Goal: Entertainment & Leisure: Consume media (video, audio)

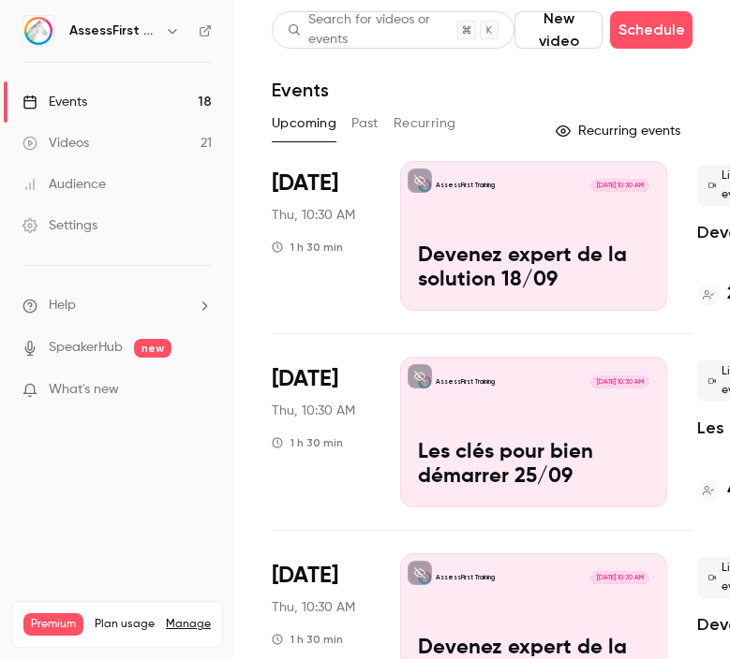
click at [366, 127] on button "Past" at bounding box center [364, 124] width 27 height 30
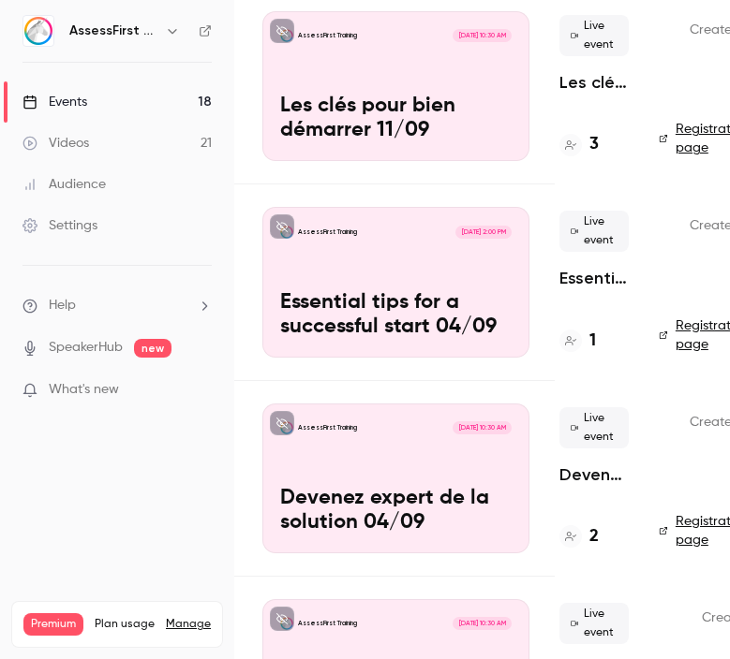
scroll to position [150, 252]
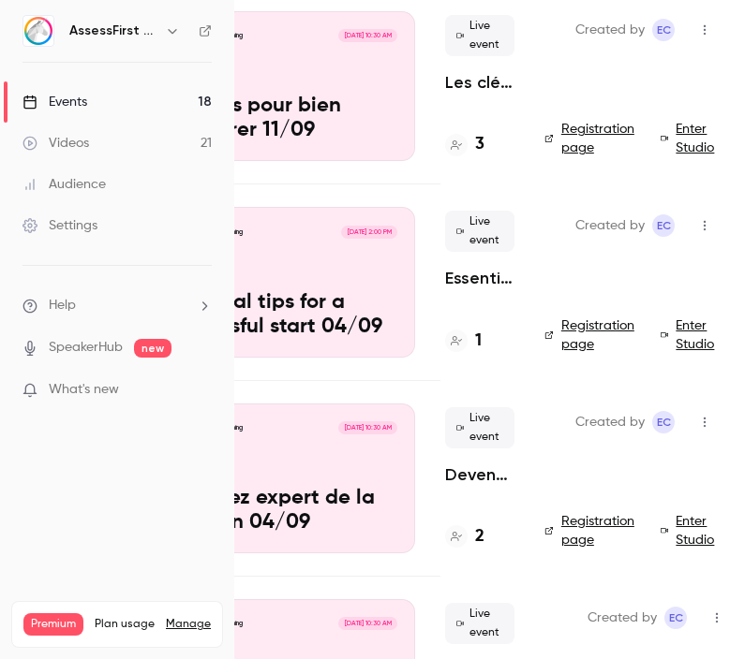
click at [354, 477] on div "AssessFirst Training [DATE] 10:30 AM Devenez expert de la solution 04/09" at bounding box center [281, 479] width 267 height 150
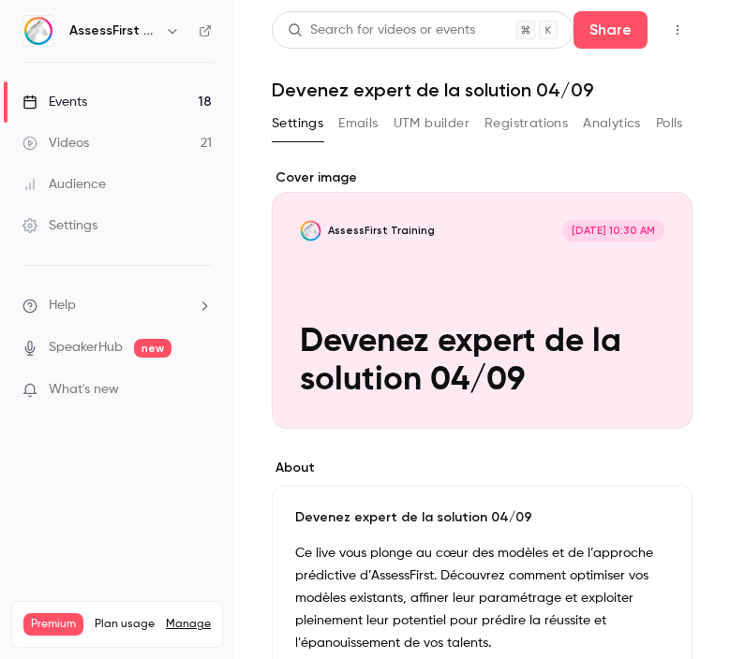
click at [542, 312] on div "Cover image" at bounding box center [482, 299] width 420 height 260
click at [0, 0] on input "AssessFirst Training [DATE] 10:30 AM Devenez expert de la solution 04/09" at bounding box center [0, 0] width 0 height 0
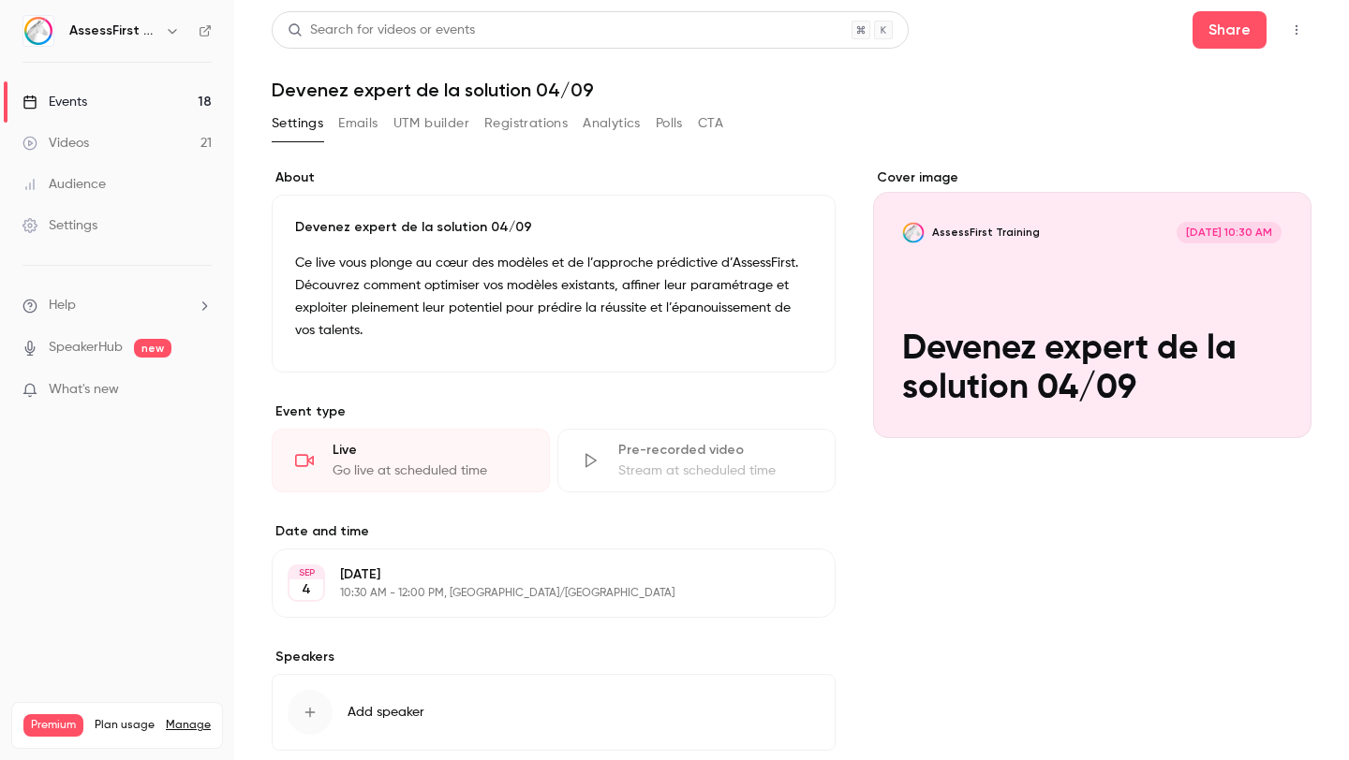
click at [586, 459] on icon at bounding box center [590, 461] width 11 height 14
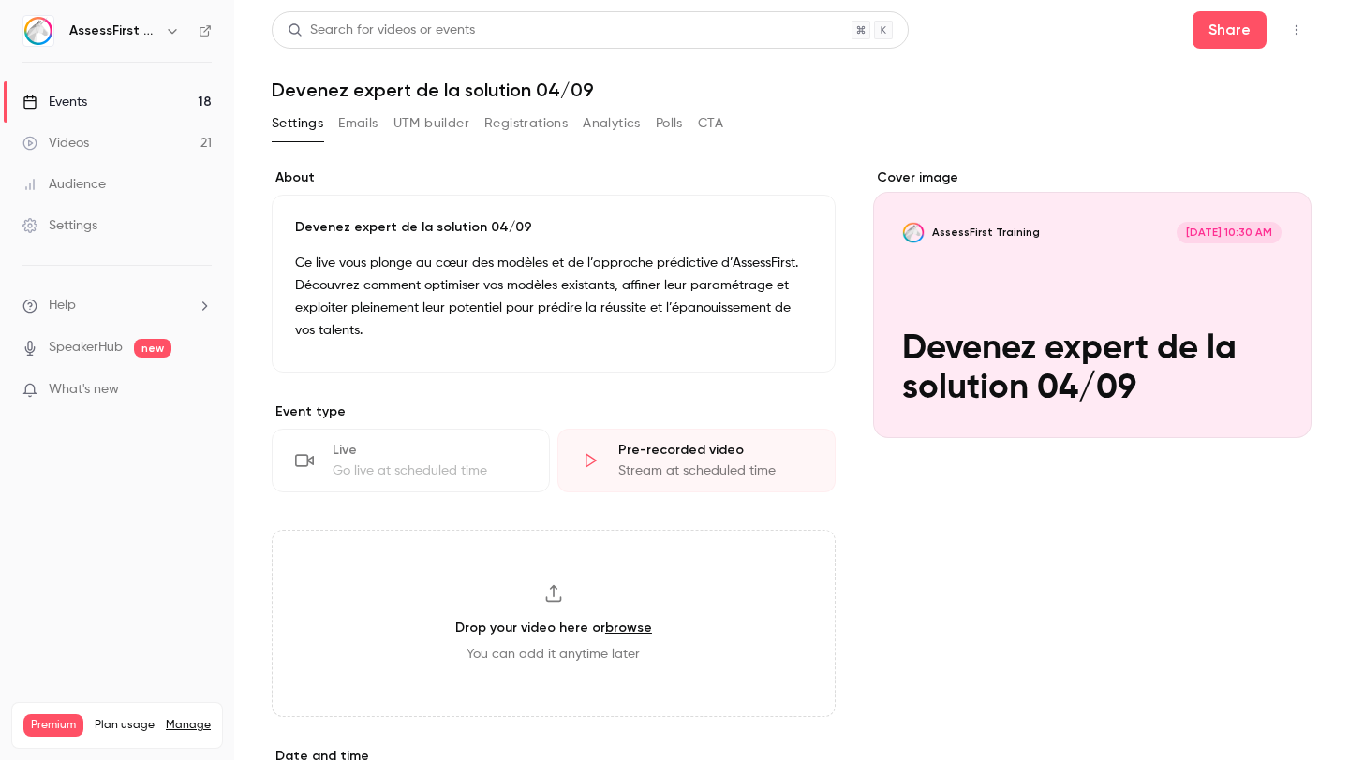
click at [89, 143] on link "Videos 21" at bounding box center [117, 143] width 234 height 41
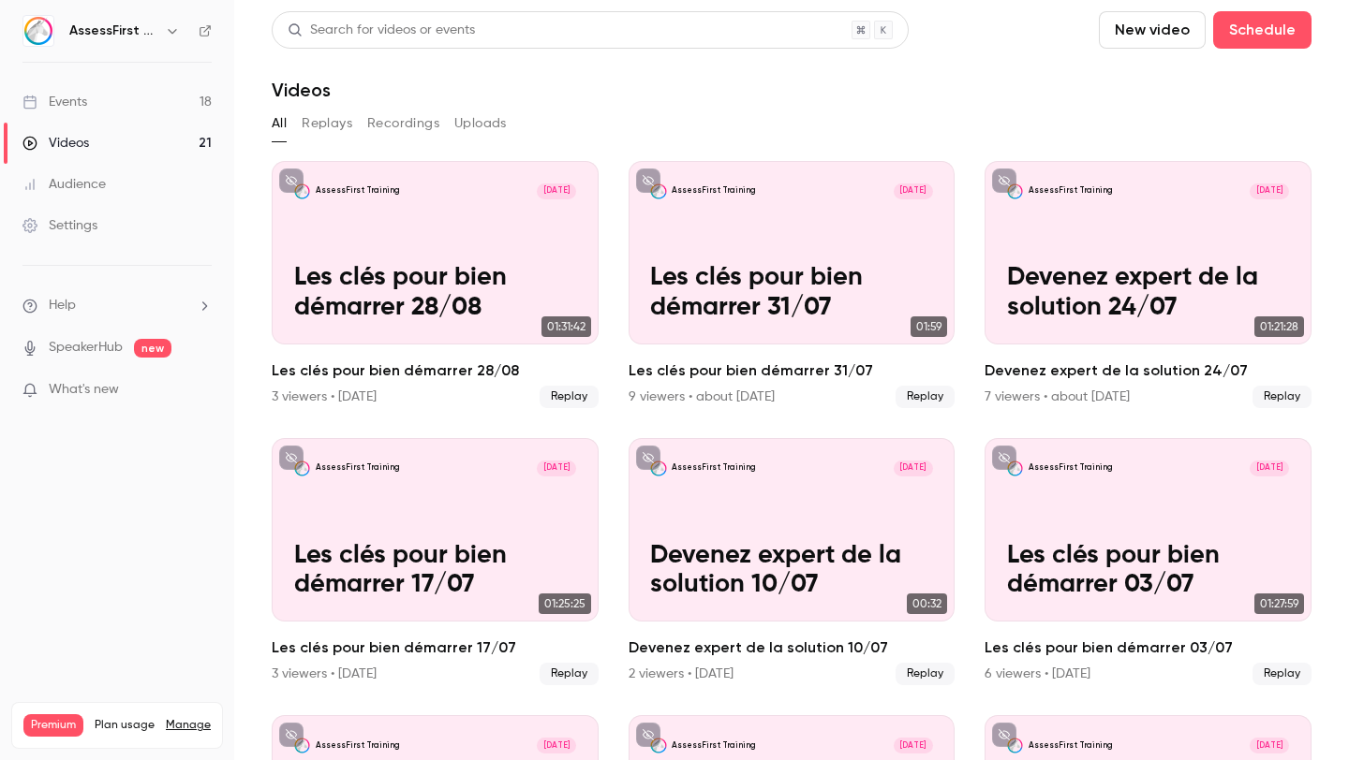
click at [334, 119] on button "Replays" at bounding box center [327, 124] width 51 height 30
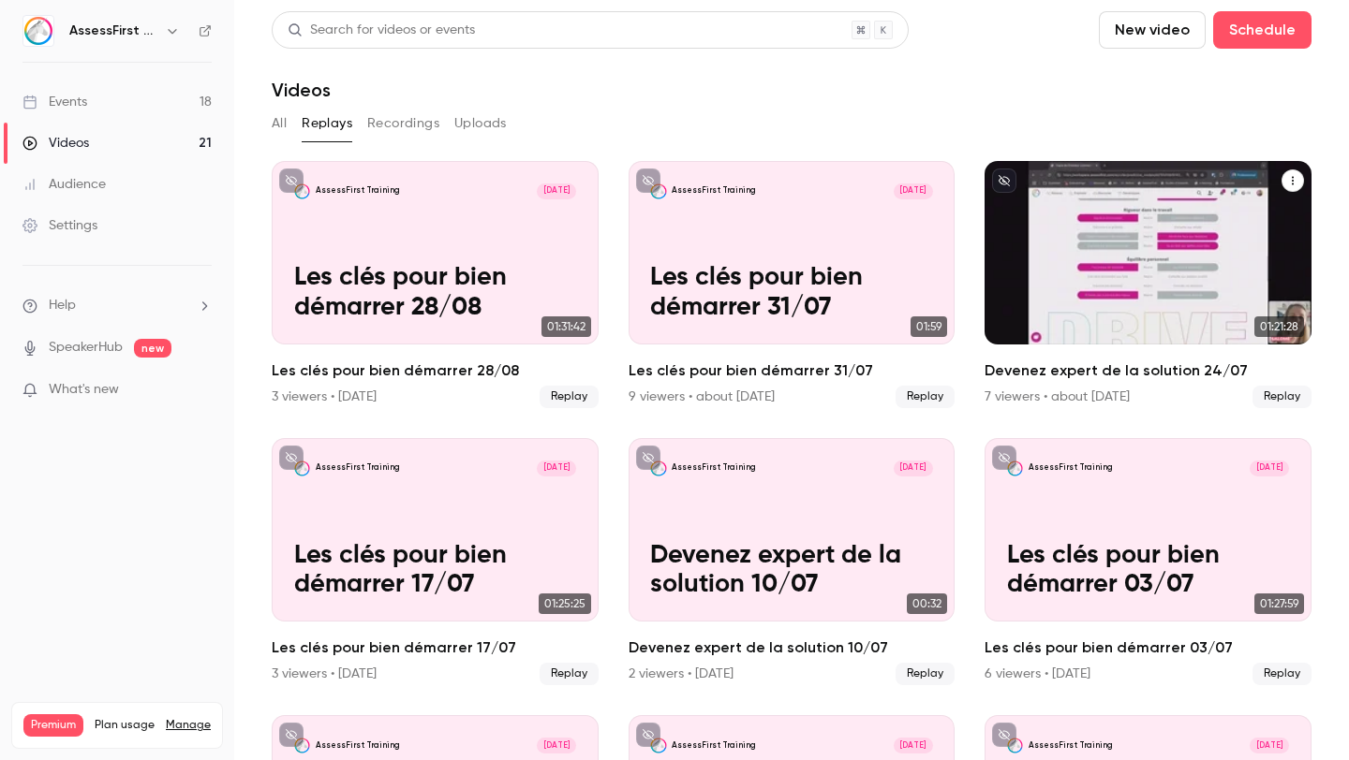
click at [729, 267] on p "Devenez expert de la solution 24/07" at bounding box center [1148, 292] width 283 height 59
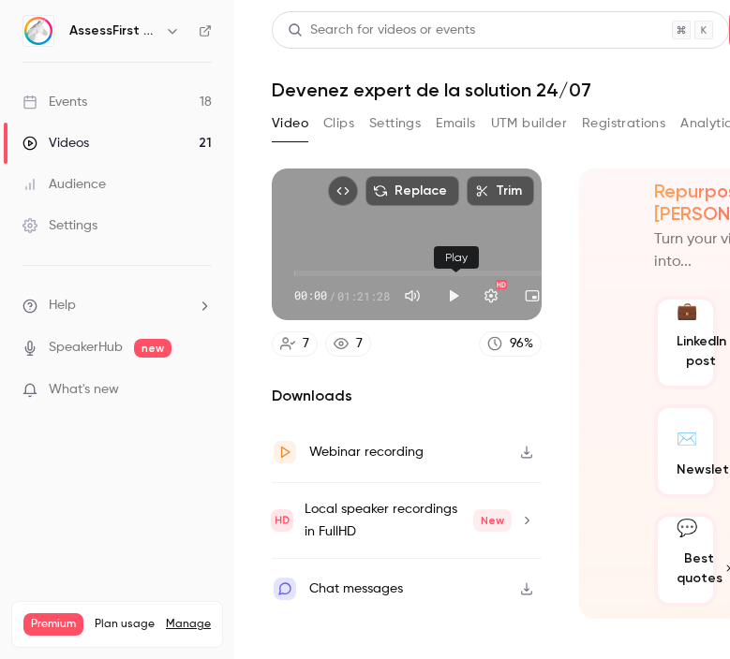
click at [454, 300] on button "Play" at bounding box center [453, 295] width 37 height 37
click at [453, 296] on button "Pause" at bounding box center [453, 295] width 37 height 37
click at [454, 292] on button "Play" at bounding box center [453, 295] width 37 height 37
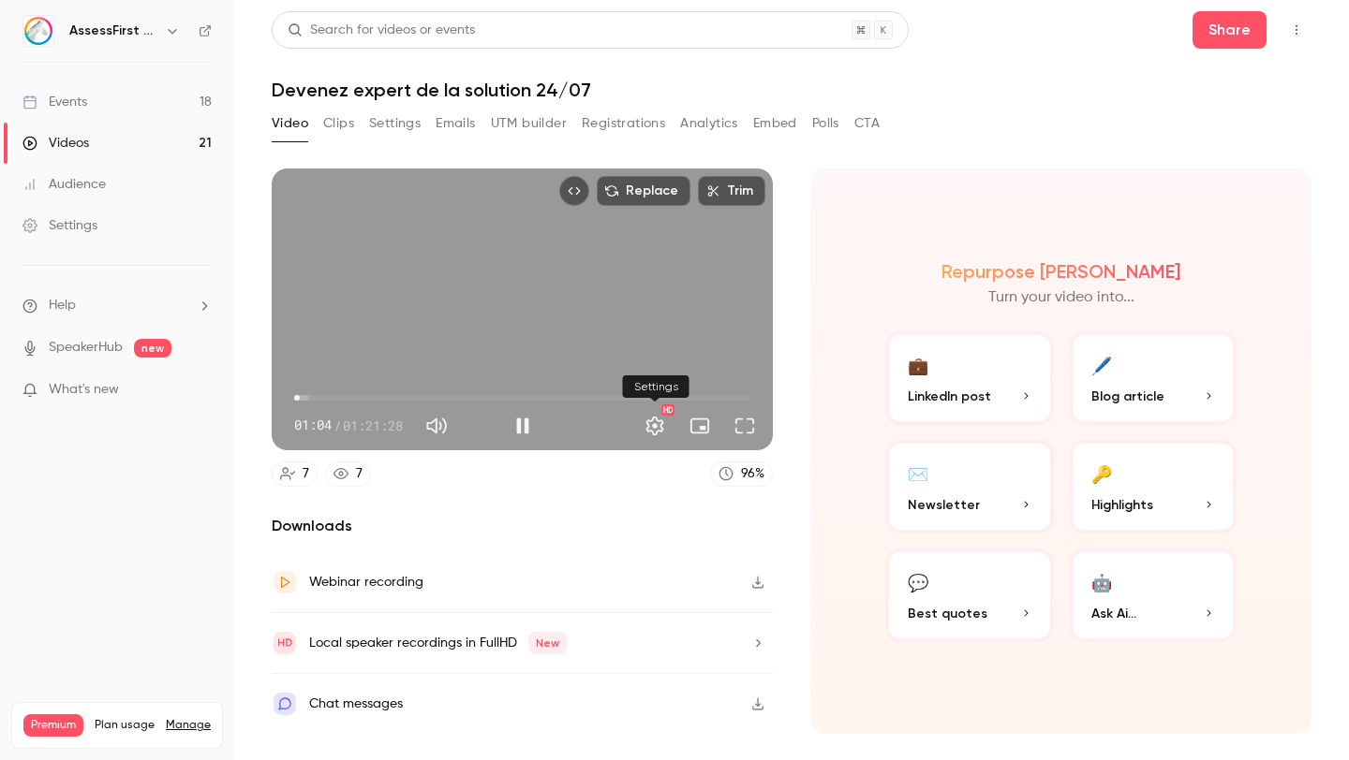
click at [657, 424] on button "Settings" at bounding box center [654, 425] width 37 height 37
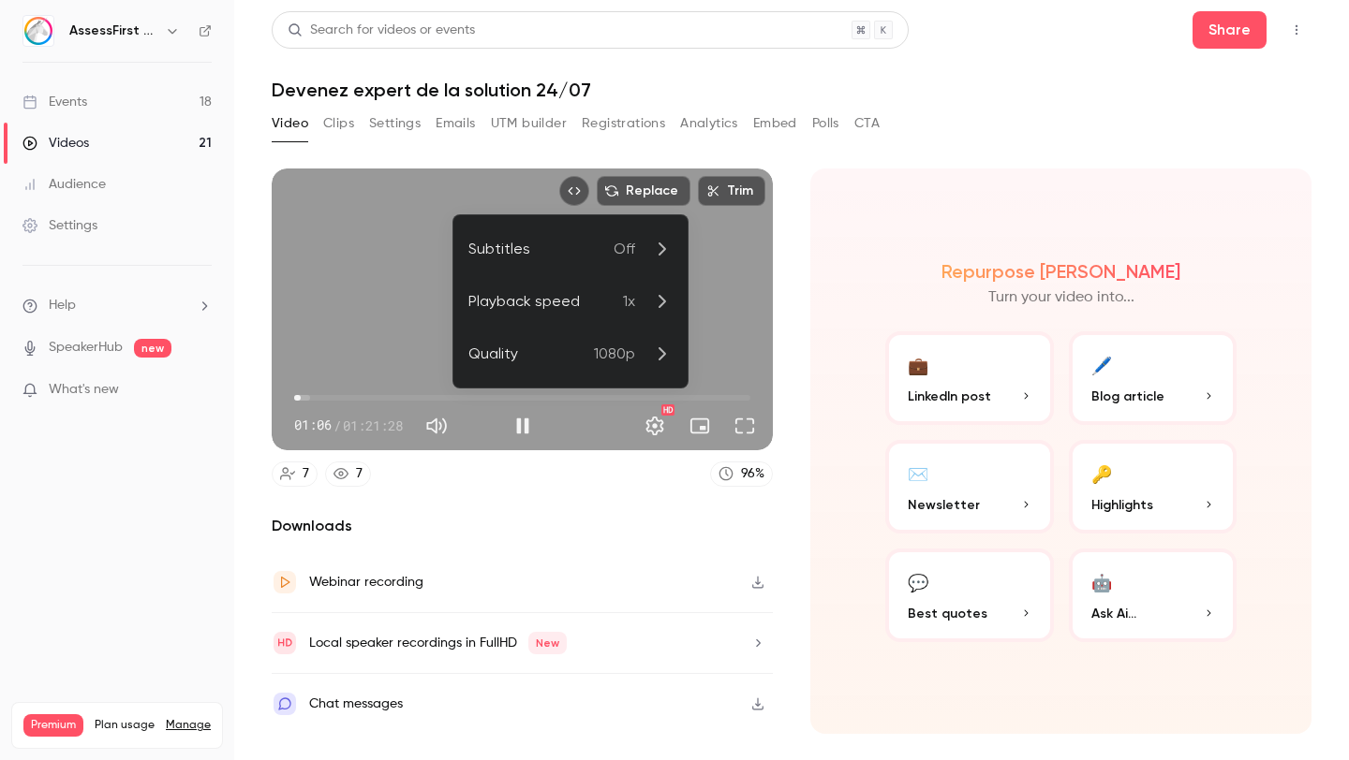
click at [653, 311] on icon at bounding box center [661, 301] width 22 height 22
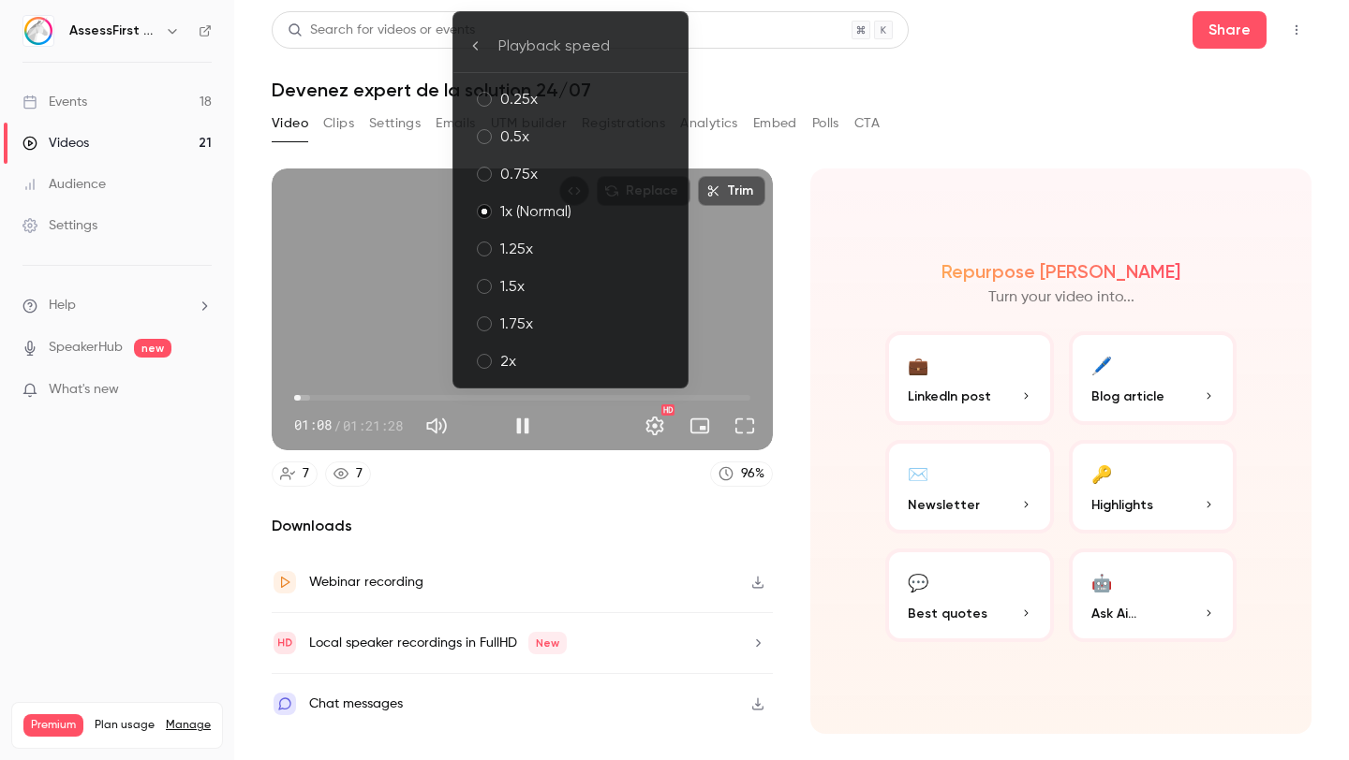
click at [578, 253] on div "1.25x" at bounding box center [586, 249] width 172 height 22
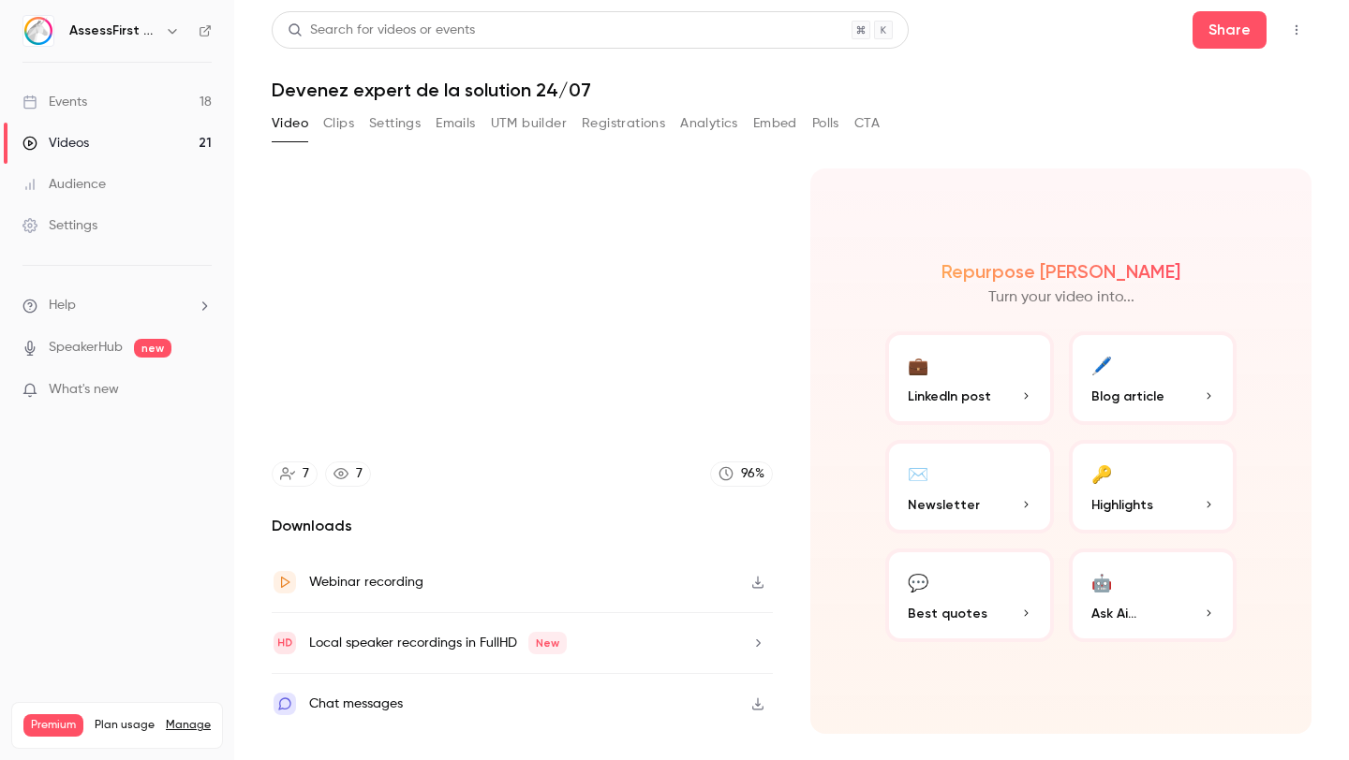
click at [729, 235] on div "Repurpose Ai Turn your video into... 💼 LinkedIn post 🖊️ Blog article ✉️ Newslet…" at bounding box center [1060, 452] width 501 height 566
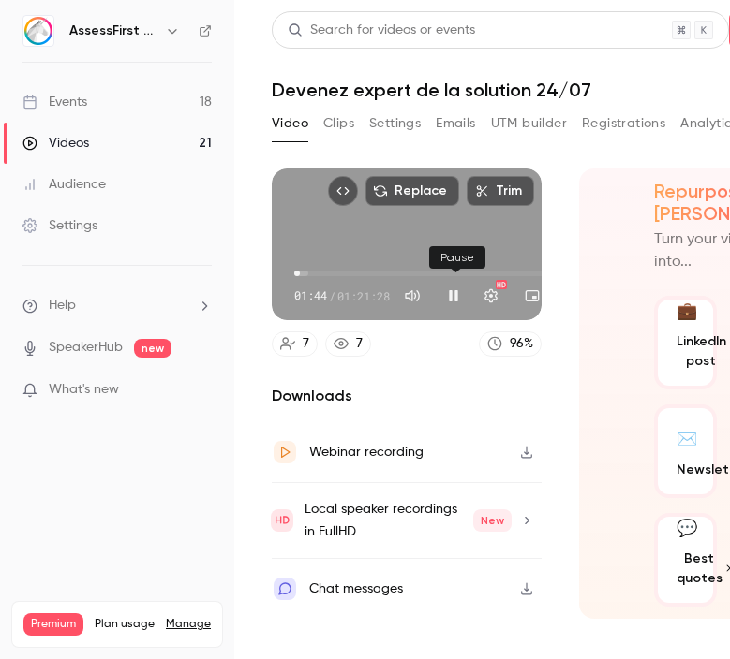
click at [456, 298] on button "Pause" at bounding box center [453, 295] width 37 height 37
click at [456, 298] on button "Play" at bounding box center [453, 295] width 37 height 37
click at [459, 302] on button "Pause" at bounding box center [453, 295] width 37 height 37
click at [455, 300] on button "Play" at bounding box center [453, 295] width 37 height 37
click at [458, 300] on button "Pause" at bounding box center [453, 295] width 37 height 37
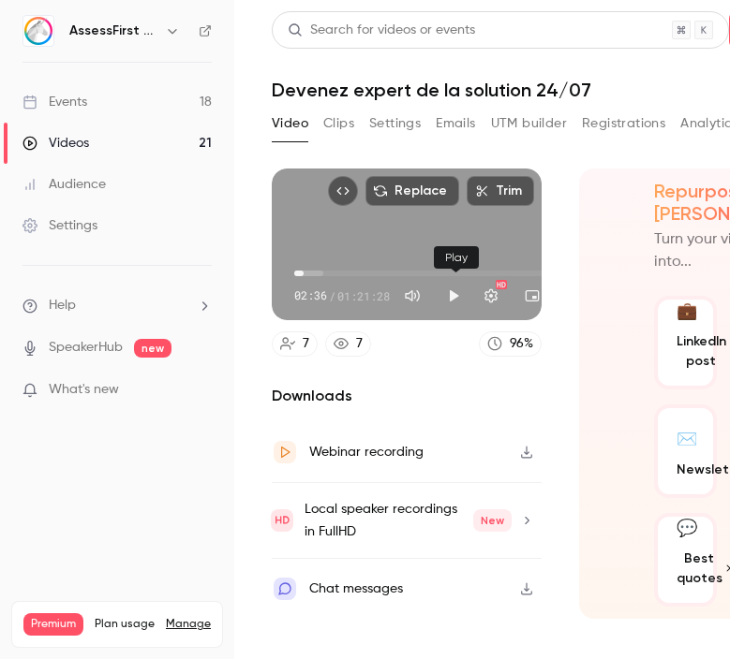
click at [450, 298] on button "Play" at bounding box center [453, 295] width 37 height 37
click at [450, 298] on button "Pause" at bounding box center [453, 295] width 37 height 37
click at [452, 296] on button "Play" at bounding box center [453, 295] width 37 height 37
click at [452, 296] on button "Pause" at bounding box center [453, 295] width 37 height 37
click at [450, 303] on button "Play" at bounding box center [453, 295] width 37 height 37
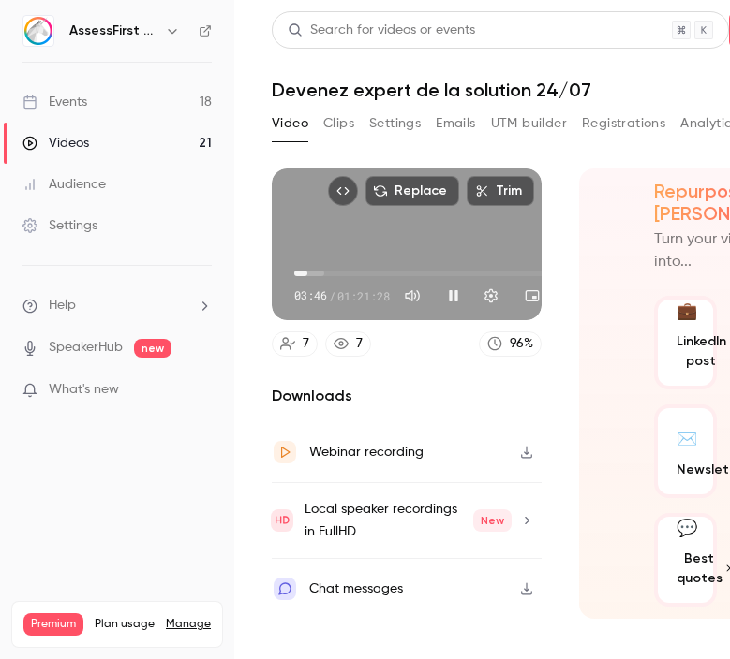
click at [454, 295] on button "Pause" at bounding box center [453, 295] width 37 height 37
click at [456, 295] on button "Play" at bounding box center [453, 295] width 37 height 37
click at [458, 300] on button "Pause" at bounding box center [453, 295] width 37 height 37
click at [461, 296] on button "Play" at bounding box center [453, 295] width 37 height 37
click at [452, 297] on button "Pause" at bounding box center [453, 295] width 37 height 37
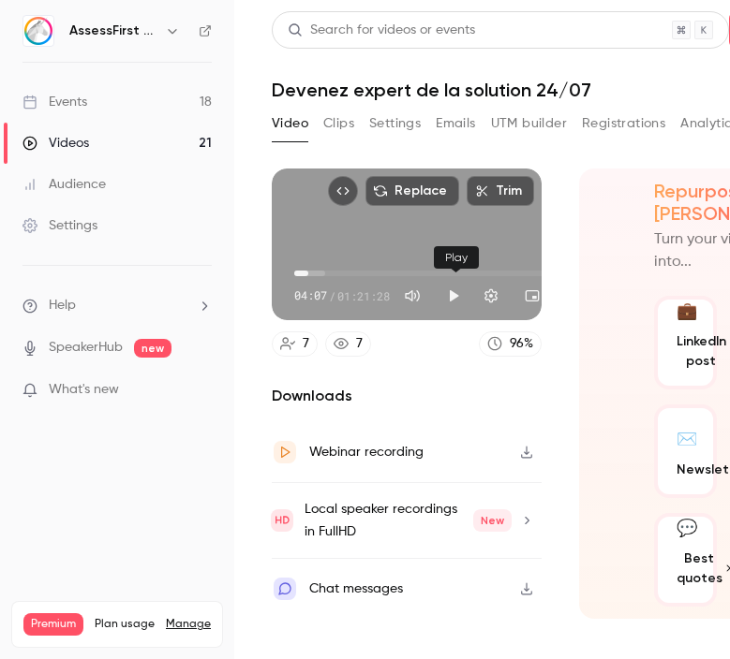
click at [454, 300] on button "Play" at bounding box center [453, 295] width 37 height 37
click at [452, 301] on button "Pause" at bounding box center [453, 295] width 37 height 37
click at [462, 293] on button "Play" at bounding box center [453, 295] width 37 height 37
click at [459, 305] on button "Pause" at bounding box center [453, 295] width 37 height 37
click at [460, 301] on button "Play" at bounding box center [453, 295] width 37 height 37
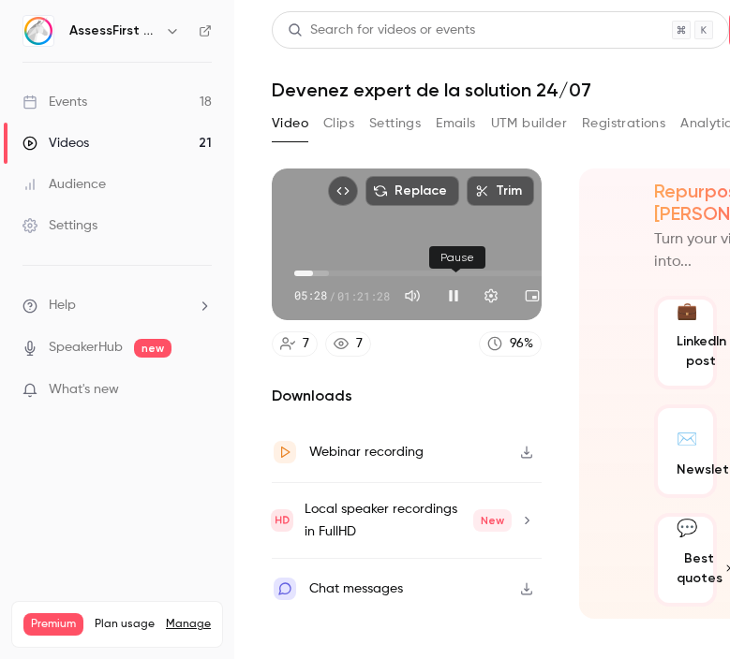
click at [452, 299] on button "Pause" at bounding box center [453, 295] width 37 height 37
click at [455, 302] on button "Play" at bounding box center [453, 295] width 37 height 37
click at [450, 301] on button "Pause" at bounding box center [453, 295] width 37 height 37
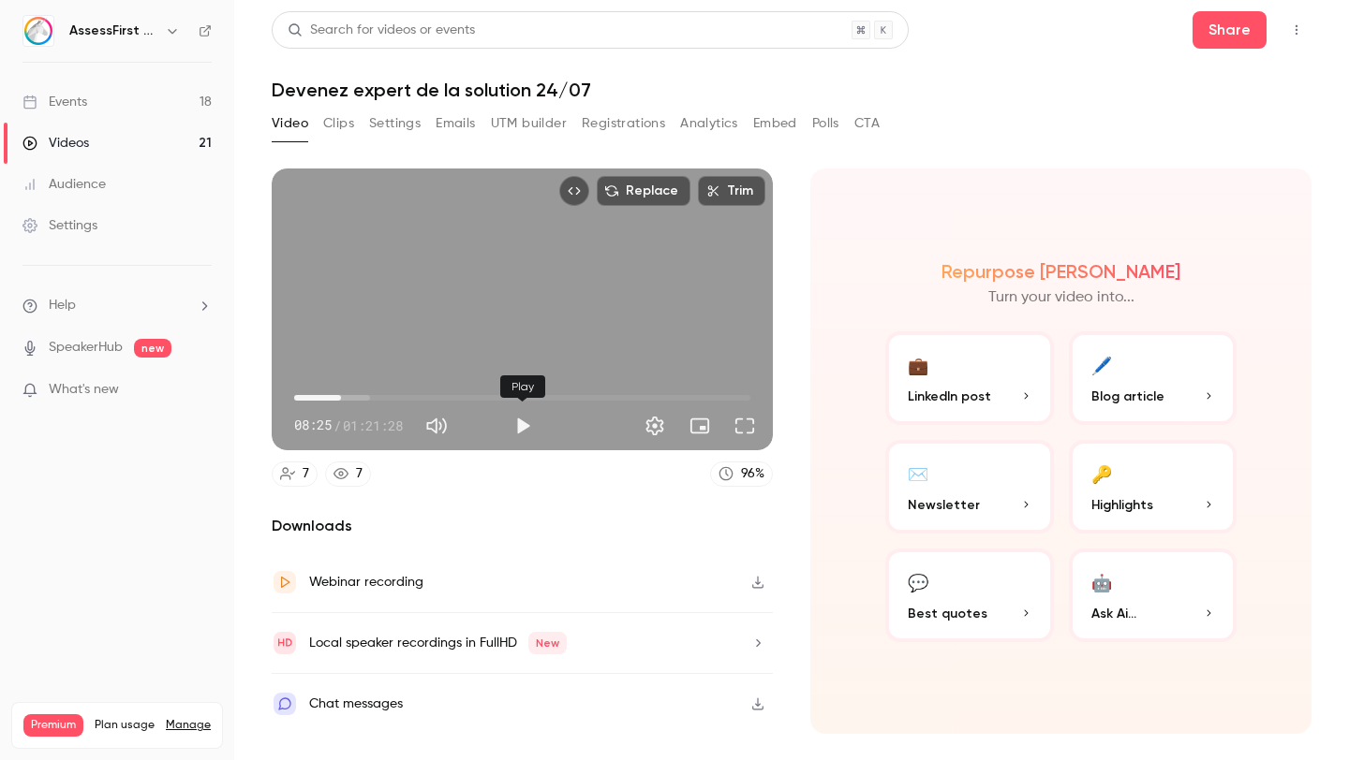
click at [525, 419] on button "Play" at bounding box center [522, 425] width 37 height 37
click at [525, 419] on button "Pause" at bounding box center [522, 425] width 37 height 37
click at [659, 424] on button "Settings" at bounding box center [654, 425] width 37 height 37
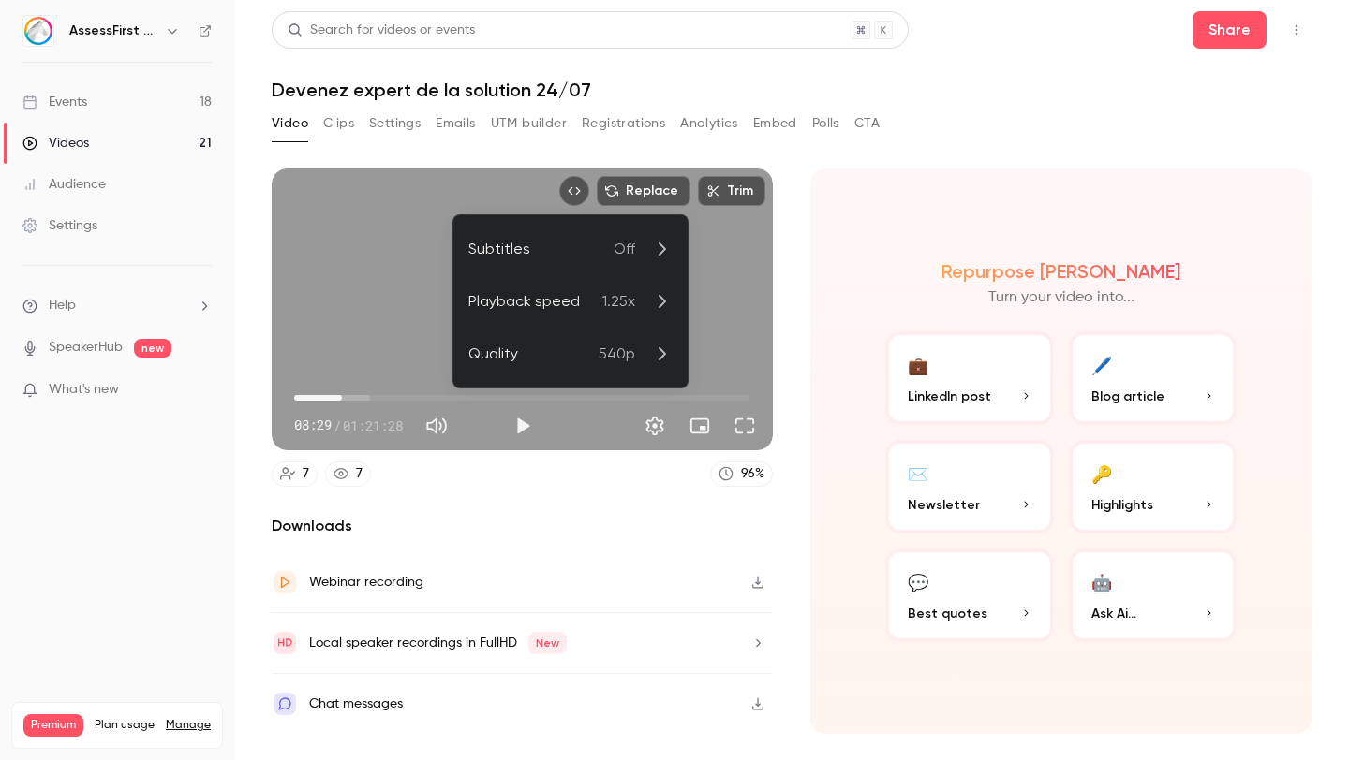
click at [640, 293] on p "1.25x" at bounding box center [637, 301] width 70 height 22
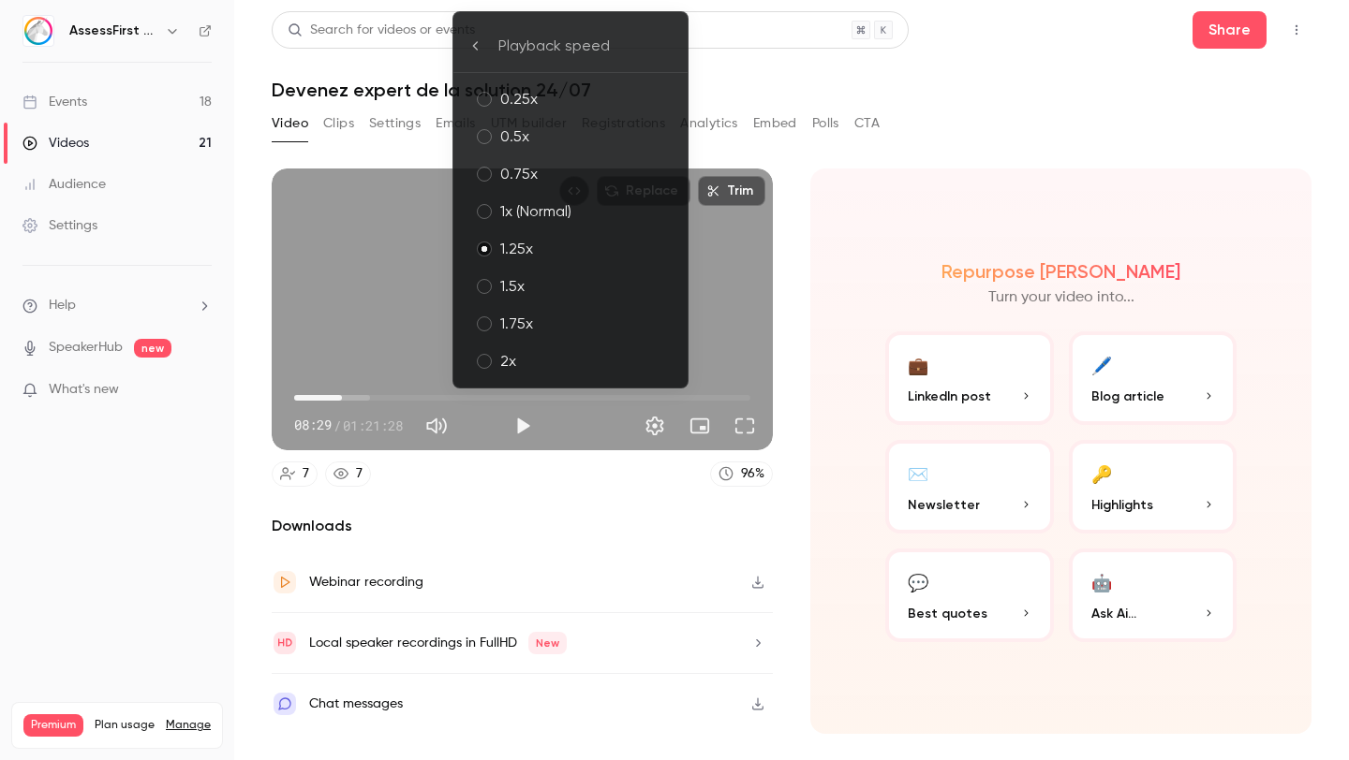
click at [569, 210] on div "1x (Normal)" at bounding box center [586, 211] width 172 height 22
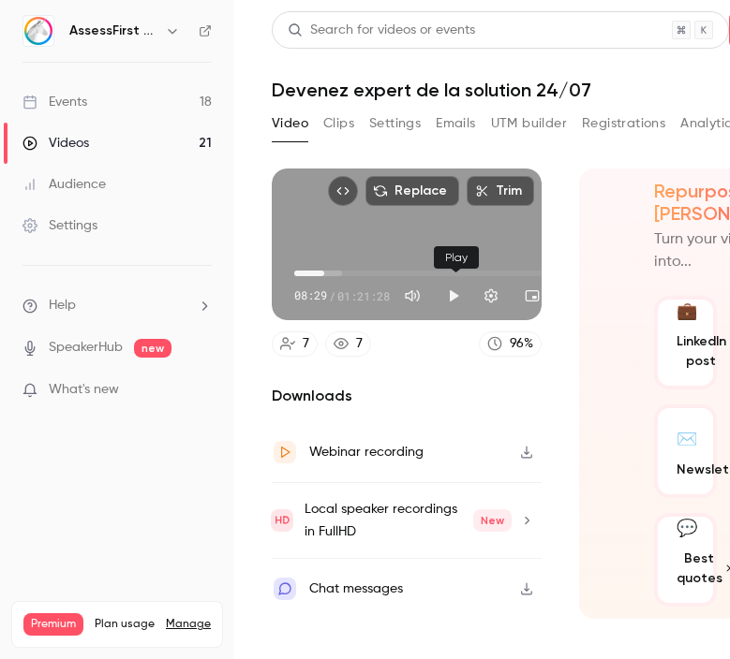
click at [457, 303] on button "Play" at bounding box center [453, 295] width 37 height 37
click at [466, 300] on button "Pause" at bounding box center [453, 295] width 37 height 37
click at [450, 300] on button "Play" at bounding box center [453, 295] width 37 height 37
click at [453, 294] on button "Pause" at bounding box center [453, 295] width 37 height 37
click at [453, 294] on button "Play" at bounding box center [453, 295] width 37 height 37
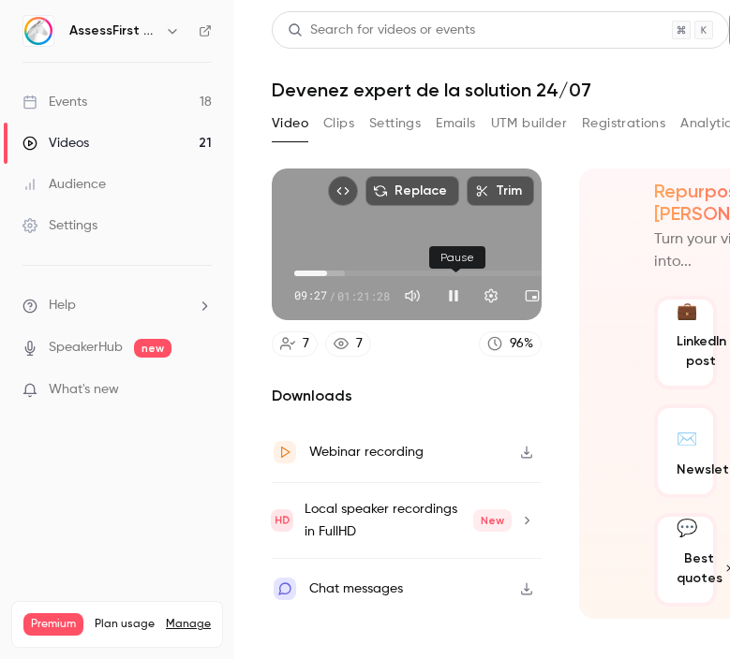
click at [453, 294] on button "Pause" at bounding box center [453, 295] width 37 height 37
click at [458, 298] on button "Play" at bounding box center [453, 295] width 37 height 37
click at [458, 298] on button "Pause" at bounding box center [453, 295] width 37 height 37
click at [455, 299] on button "Play" at bounding box center [453, 295] width 37 height 37
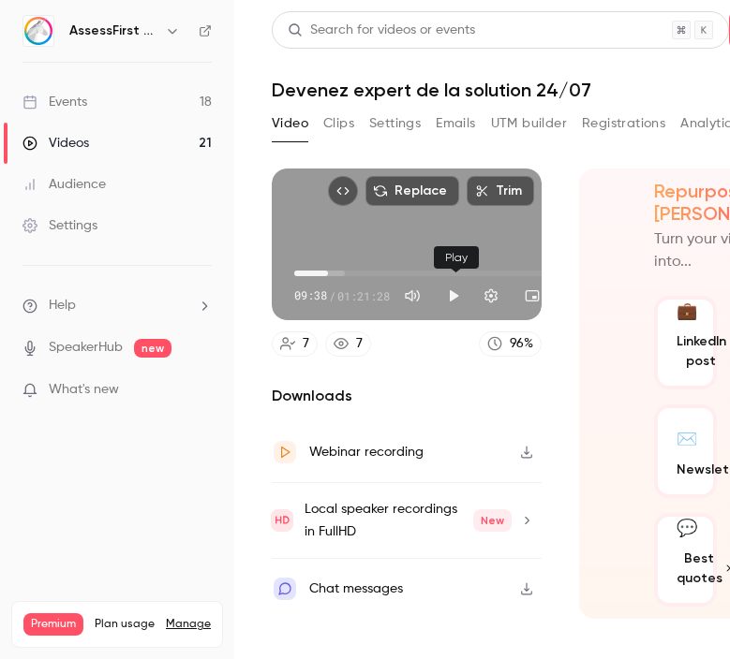
click at [455, 299] on button "Play" at bounding box center [453, 295] width 37 height 37
click at [448, 292] on button "Pause" at bounding box center [453, 295] width 37 height 37
click at [464, 300] on button "Play" at bounding box center [453, 295] width 37 height 37
click at [451, 300] on button "Pause" at bounding box center [453, 295] width 37 height 37
click at [455, 298] on button "Play" at bounding box center [453, 295] width 37 height 37
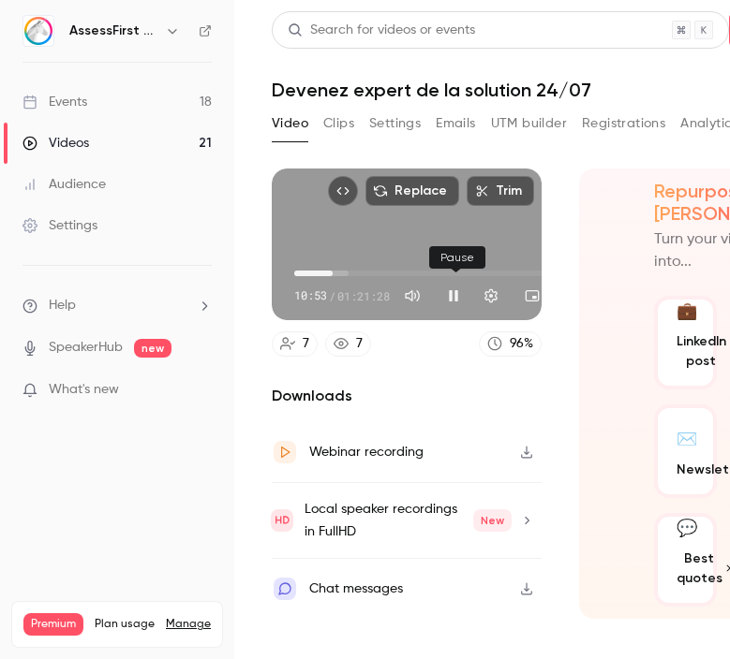
click at [464, 299] on button "Pause" at bounding box center [453, 295] width 37 height 37
click at [460, 294] on button "Play" at bounding box center [453, 295] width 37 height 37
click at [458, 300] on button "Pause" at bounding box center [453, 295] width 37 height 37
click at [453, 295] on button "Play" at bounding box center [453, 295] width 37 height 37
click at [463, 303] on button "Pause" at bounding box center [453, 295] width 37 height 37
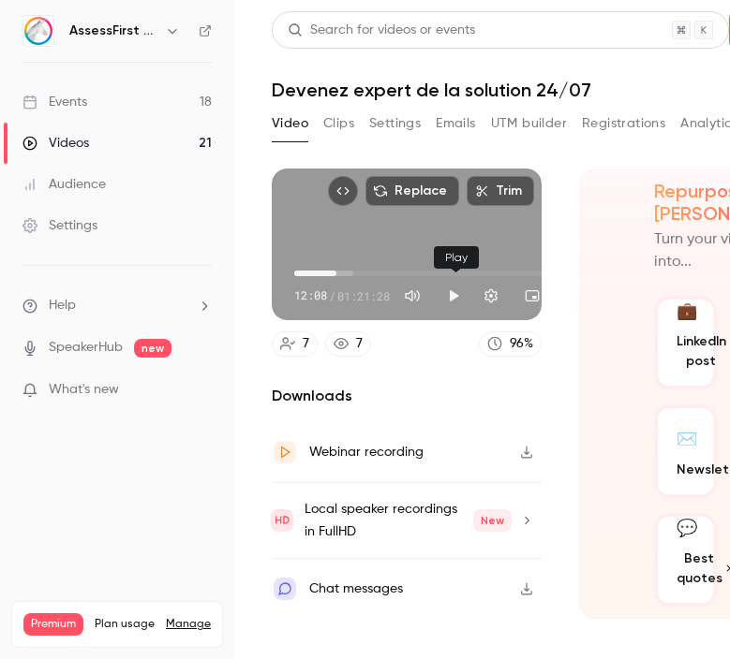
click at [451, 295] on button "Play" at bounding box center [453, 295] width 37 height 37
click at [450, 297] on button "Pause" at bounding box center [453, 295] width 37 height 37
click at [454, 301] on button "Play" at bounding box center [453, 295] width 37 height 37
click at [447, 299] on button "Pause" at bounding box center [453, 295] width 37 height 37
click at [456, 293] on button "Play" at bounding box center [453, 295] width 37 height 37
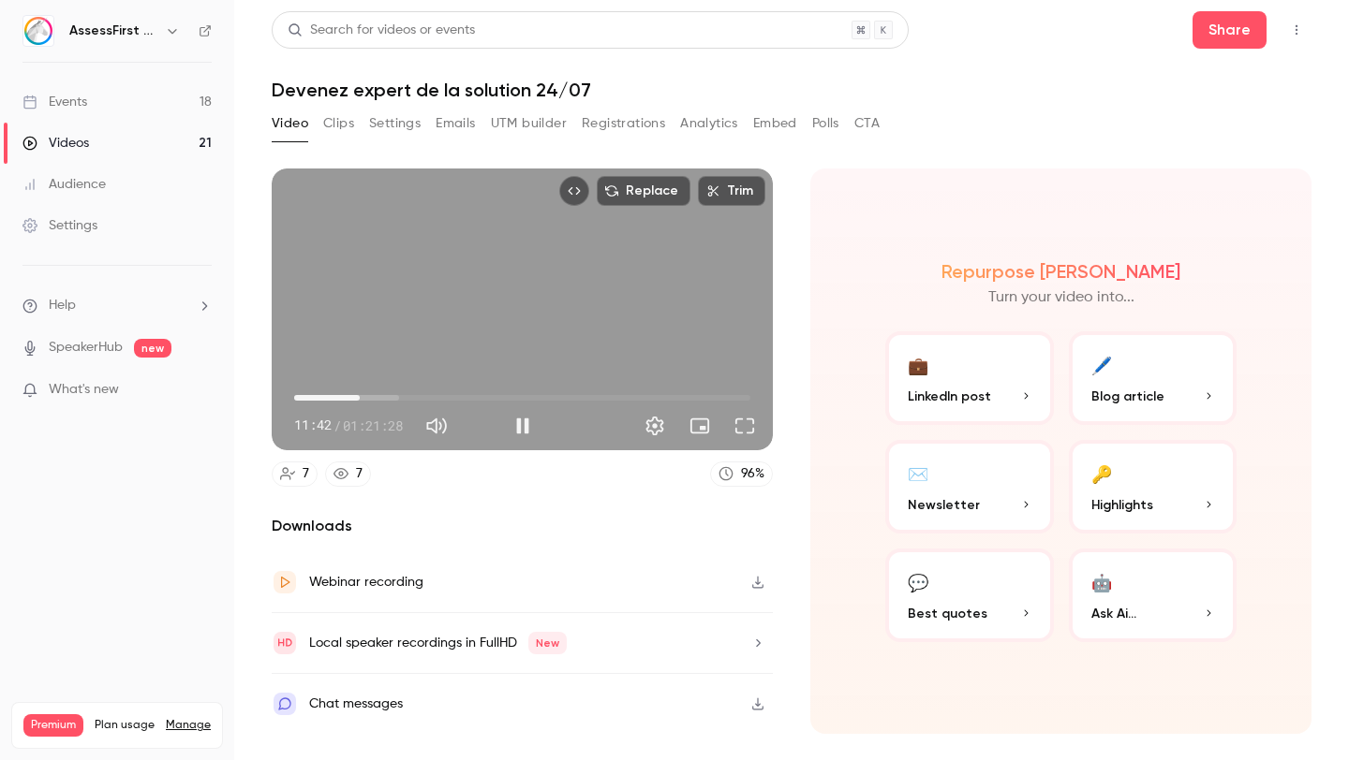
click at [360, 397] on span "11:42" at bounding box center [522, 398] width 456 height 30
click at [372, 396] on span "11:44" at bounding box center [522, 398] width 456 height 30
click at [369, 398] on span "13:53" at bounding box center [372, 398] width 6 height 6
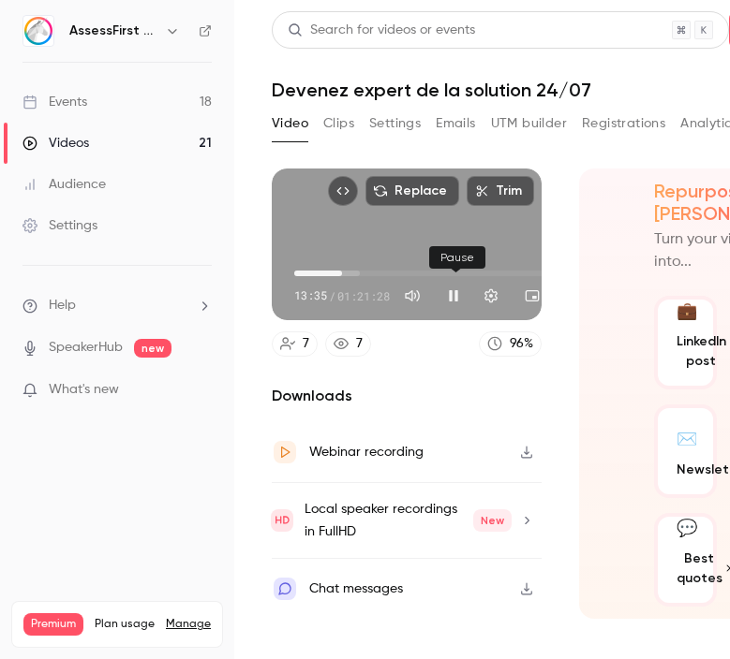
click at [449, 296] on button "Pause" at bounding box center [453, 295] width 37 height 37
click at [459, 303] on button "Play" at bounding box center [453, 295] width 37 height 37
type input "*****"
click at [292, 348] on icon at bounding box center [287, 343] width 15 height 15
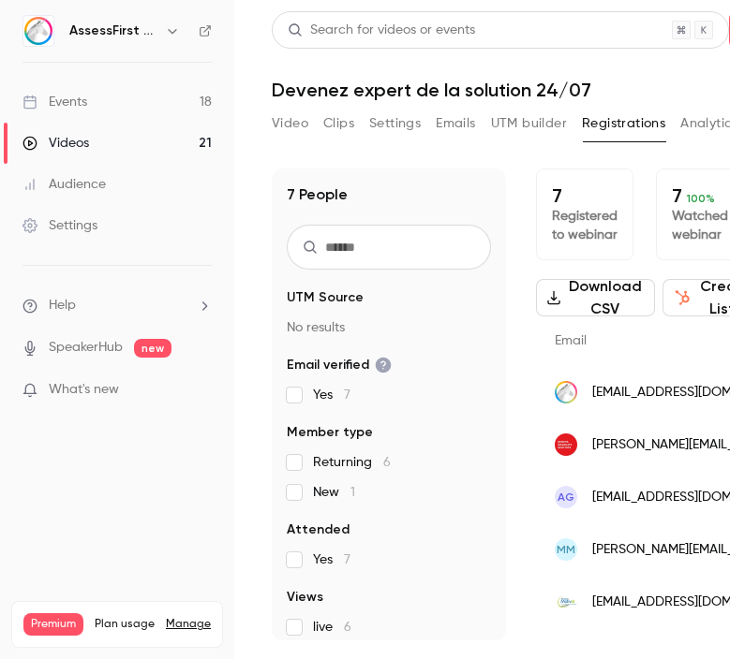
click at [281, 128] on button "Video" at bounding box center [290, 124] width 37 height 30
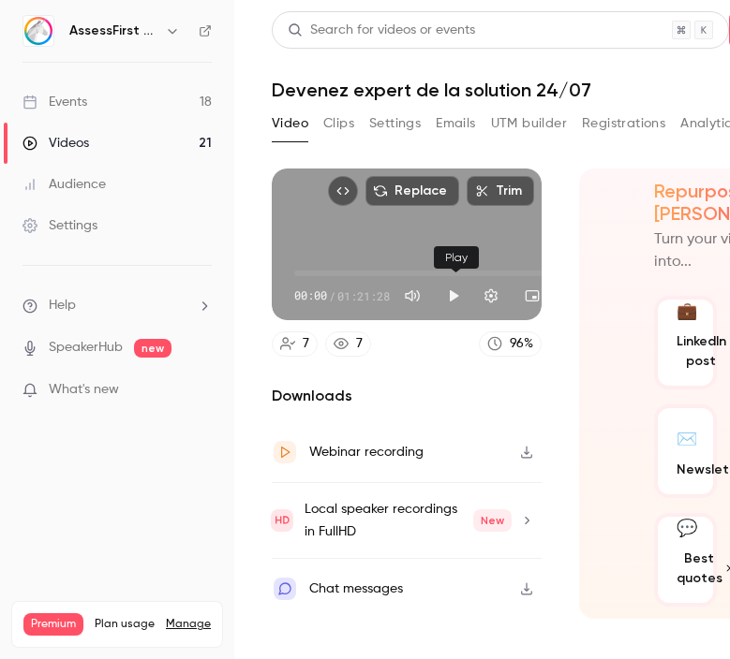
click at [459, 297] on button "Play" at bounding box center [453, 295] width 37 height 37
click at [338, 275] on span "12:28" at bounding box center [436, 273] width 285 height 30
click at [354, 276] on span "12:30" at bounding box center [436, 273] width 285 height 30
click at [346, 275] on span "14:36" at bounding box center [345, 274] width 6 height 6
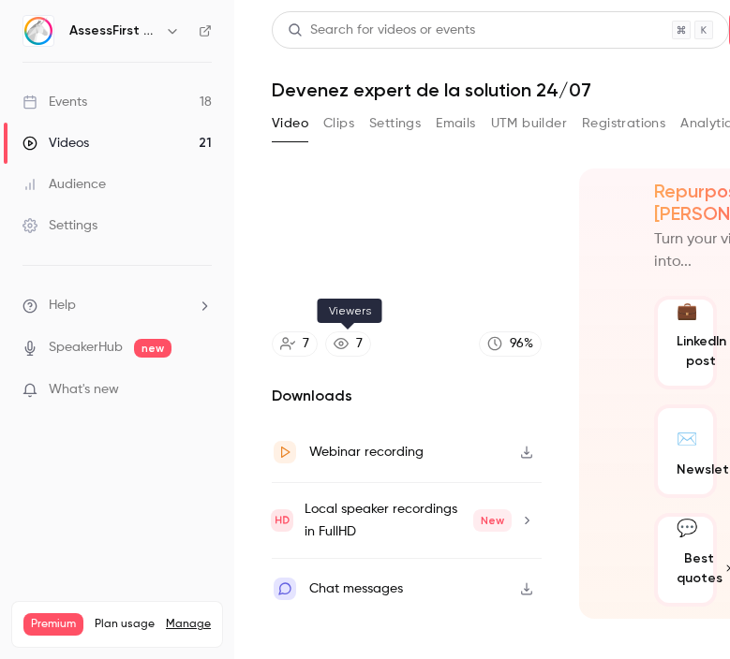
type input "*****"
click at [342, 343] on icon at bounding box center [340, 343] width 15 height 11
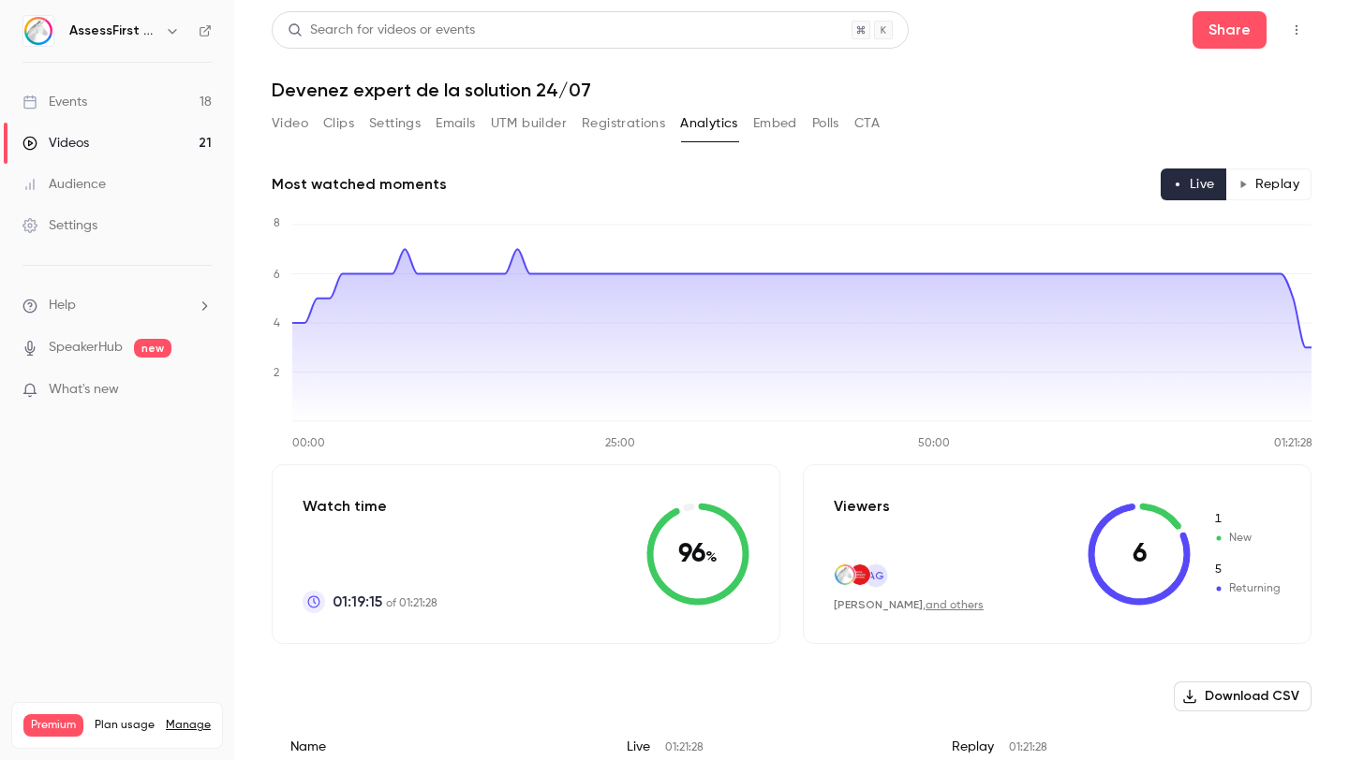
click at [729, 604] on link "and others" at bounding box center [954, 605] width 58 height 11
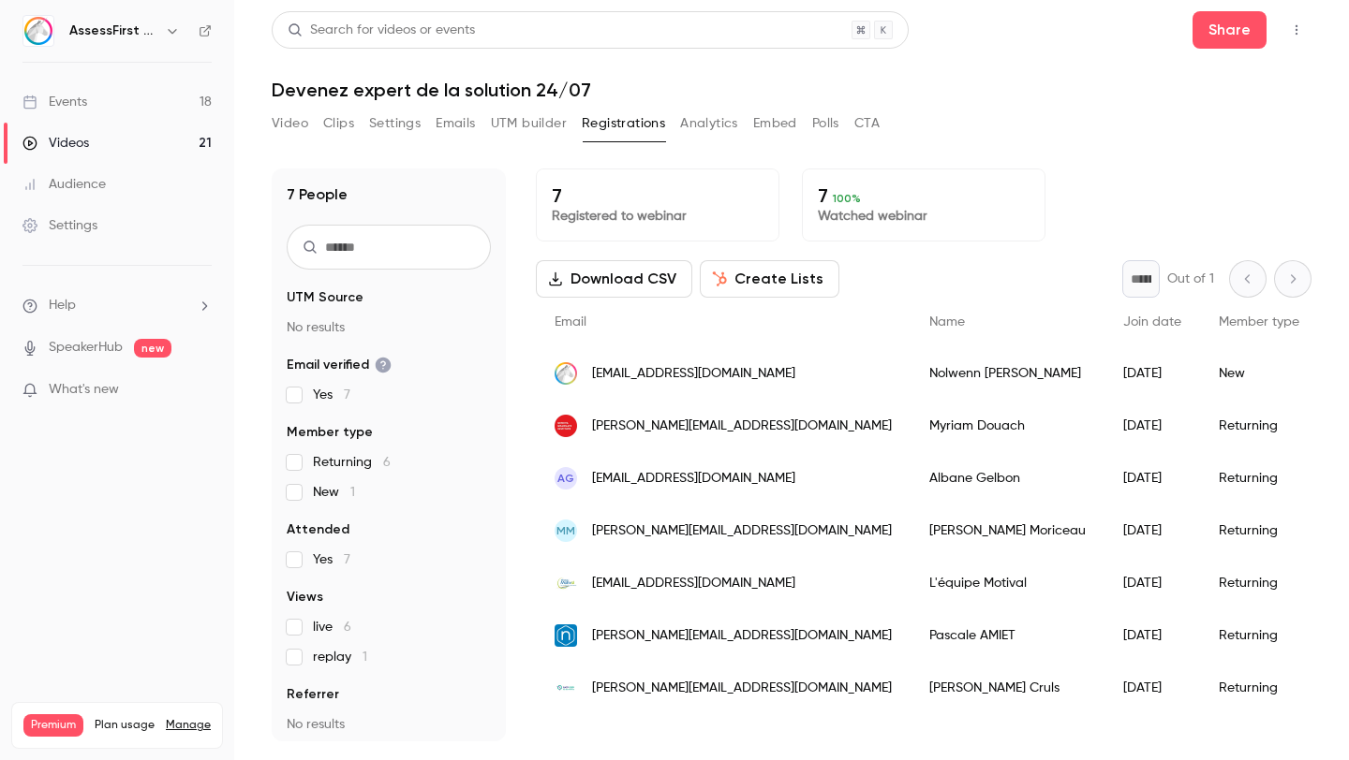
click at [729, 203] on p "7 100 %" at bounding box center [924, 195] width 212 height 22
click at [288, 116] on button "Video" at bounding box center [290, 124] width 37 height 30
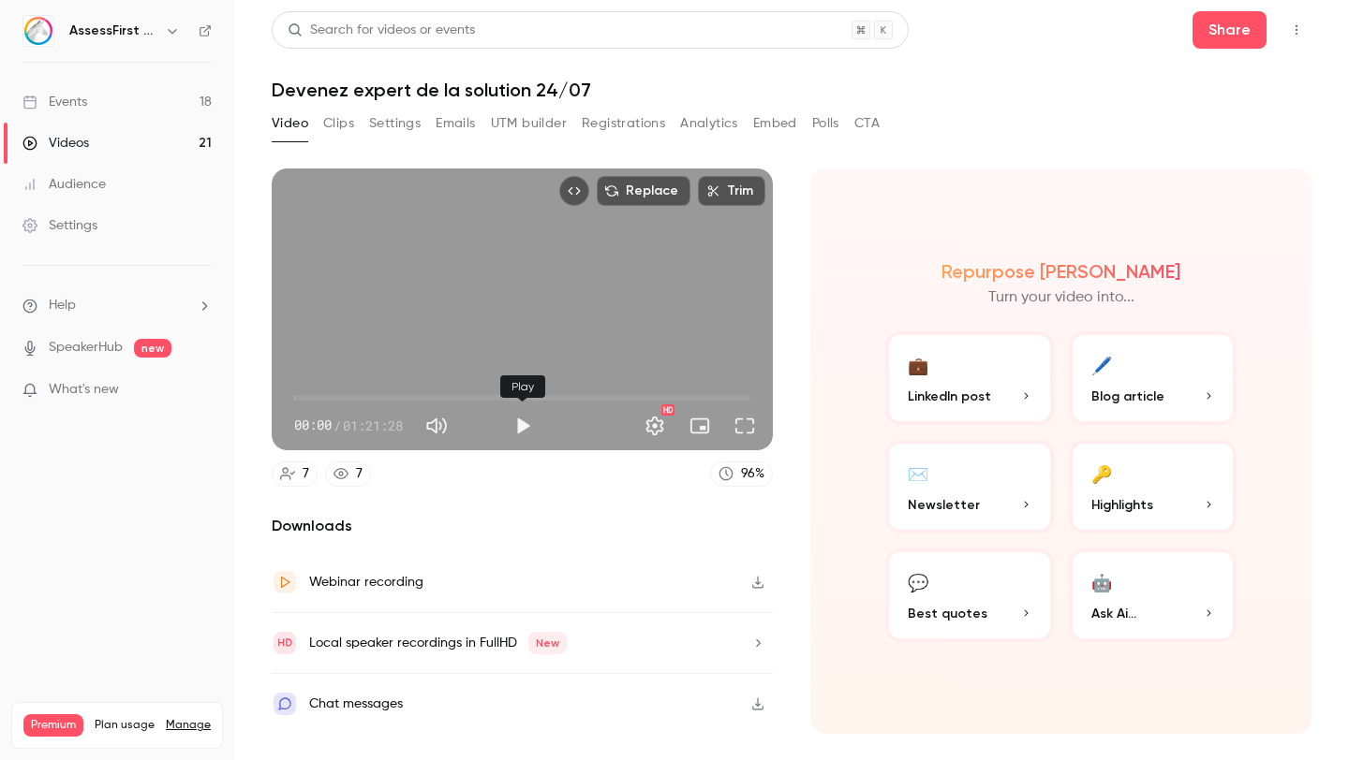
click at [524, 433] on button "Play" at bounding box center [522, 425] width 37 height 37
click at [365, 398] on span "12:42" at bounding box center [522, 398] width 456 height 30
click at [389, 400] on span "12:42" at bounding box center [522, 398] width 456 height 30
click at [382, 397] on span "15:43" at bounding box center [382, 398] width 6 height 6
click at [371, 398] on span "13:43" at bounding box center [522, 398] width 456 height 30
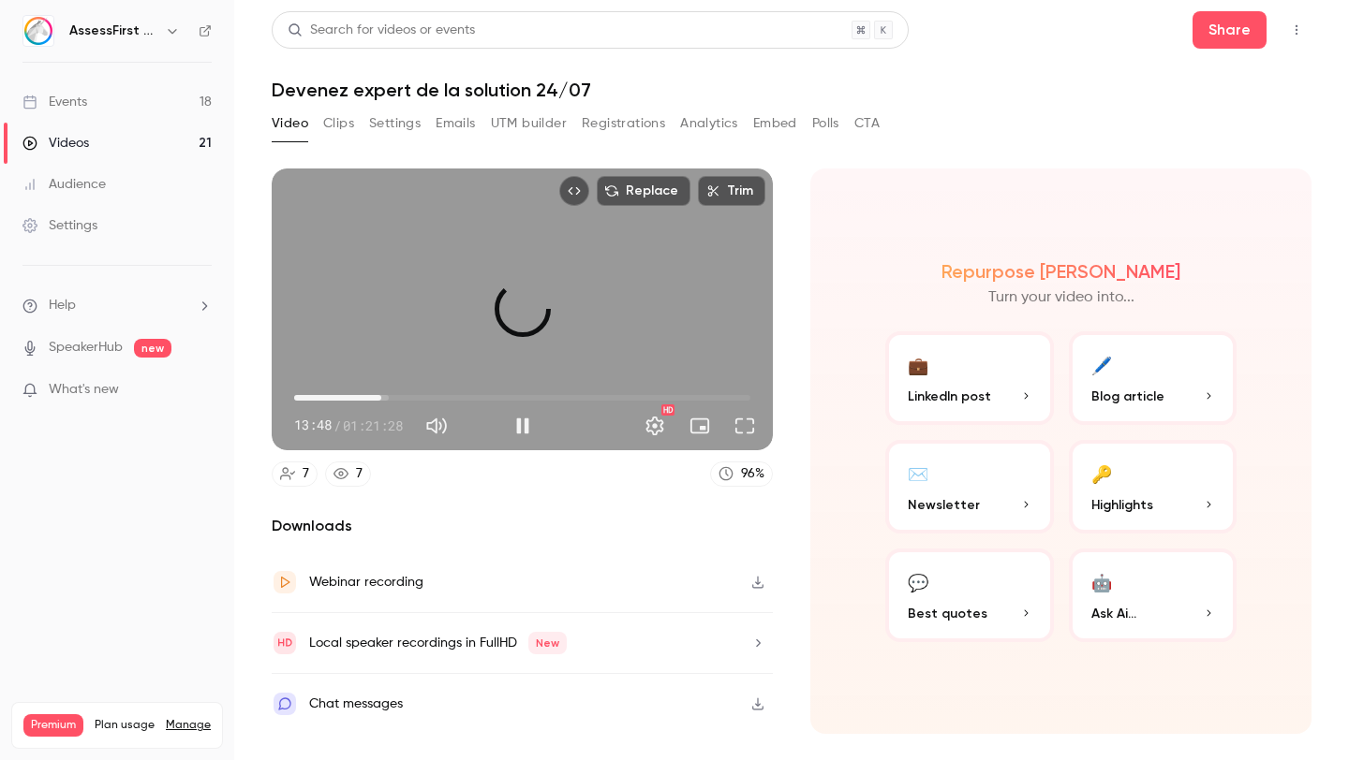
click at [381, 398] on span "15:33" at bounding box center [522, 398] width 456 height 30
click at [378, 399] on span "15:35" at bounding box center [381, 398] width 6 height 6
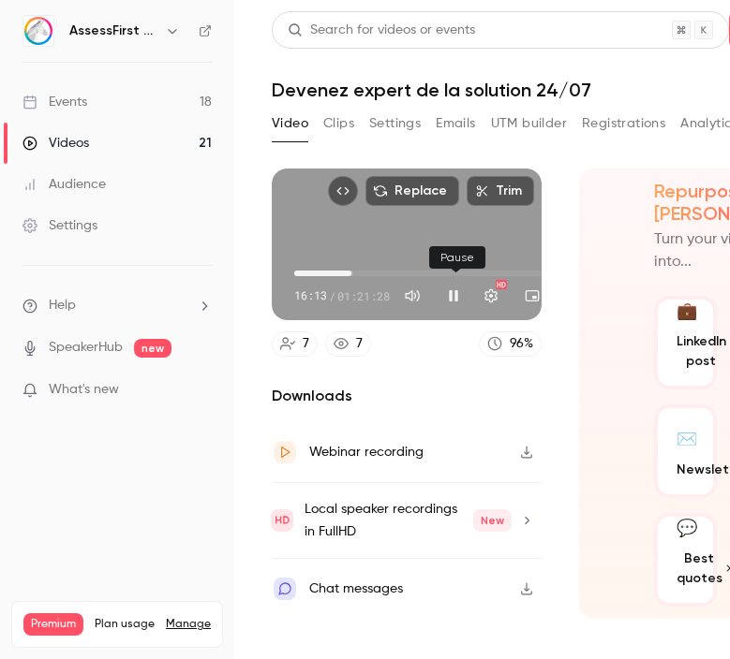
click at [455, 297] on button "Pause" at bounding box center [453, 295] width 37 height 37
click at [450, 301] on button "Play" at bounding box center [453, 295] width 37 height 37
click at [454, 302] on button "Pause" at bounding box center [453, 295] width 37 height 37
click at [452, 296] on button "Play" at bounding box center [453, 295] width 37 height 37
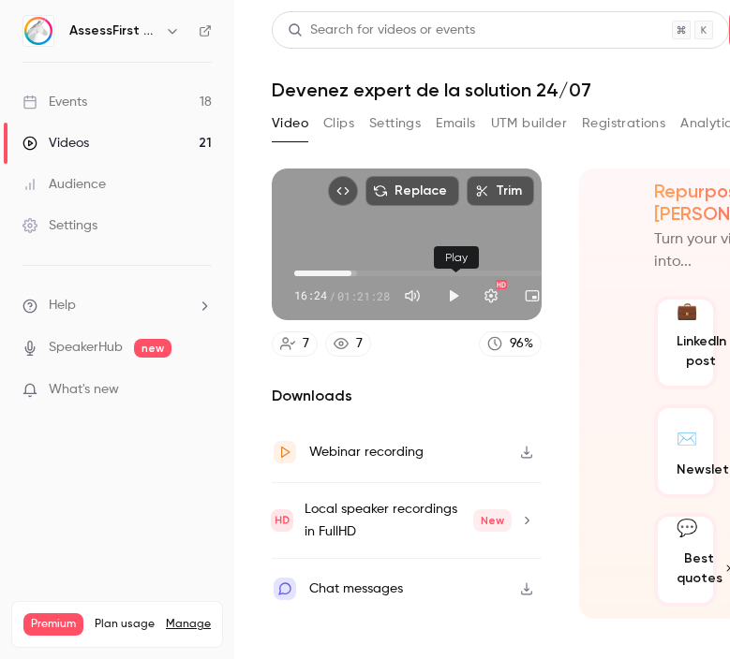
click at [452, 296] on button "Play" at bounding box center [453, 295] width 37 height 37
click at [449, 297] on button "Pause" at bounding box center [453, 295] width 37 height 37
click at [459, 297] on button "Play" at bounding box center [453, 295] width 37 height 37
click at [354, 274] on span "16:59" at bounding box center [353, 274] width 6 height 6
click at [455, 295] on button "Pause" at bounding box center [453, 295] width 37 height 37
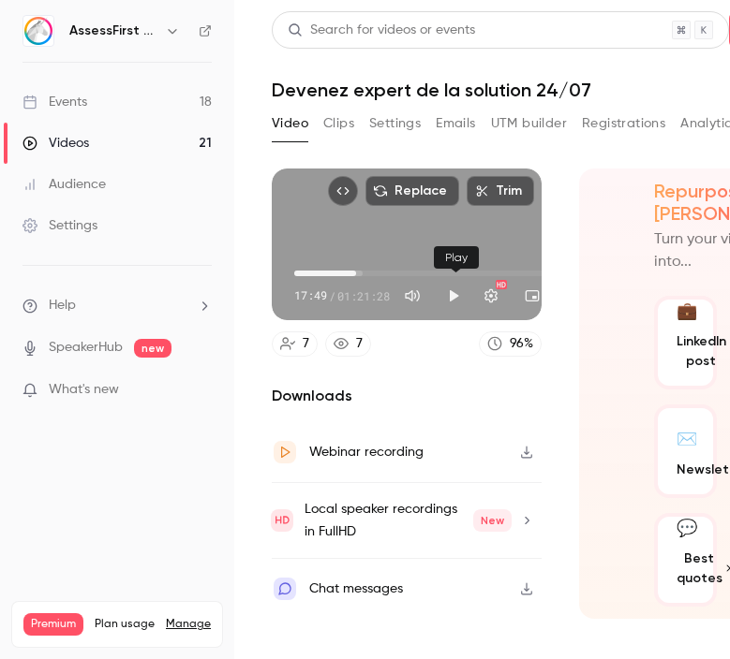
click at [458, 301] on button "Play" at bounding box center [453, 295] width 37 height 37
click at [494, 298] on button "Settings" at bounding box center [490, 295] width 37 height 37
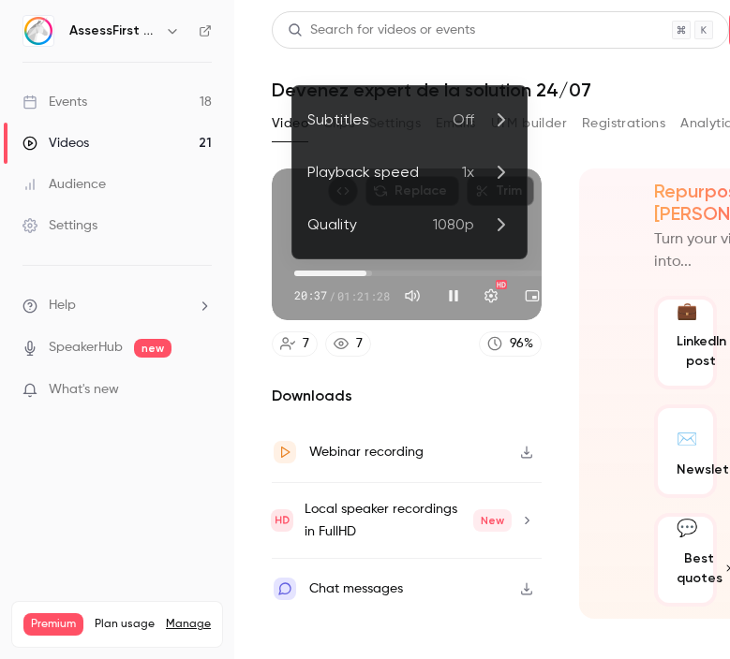
click at [473, 175] on span "1x" at bounding box center [468, 172] width 12 height 22
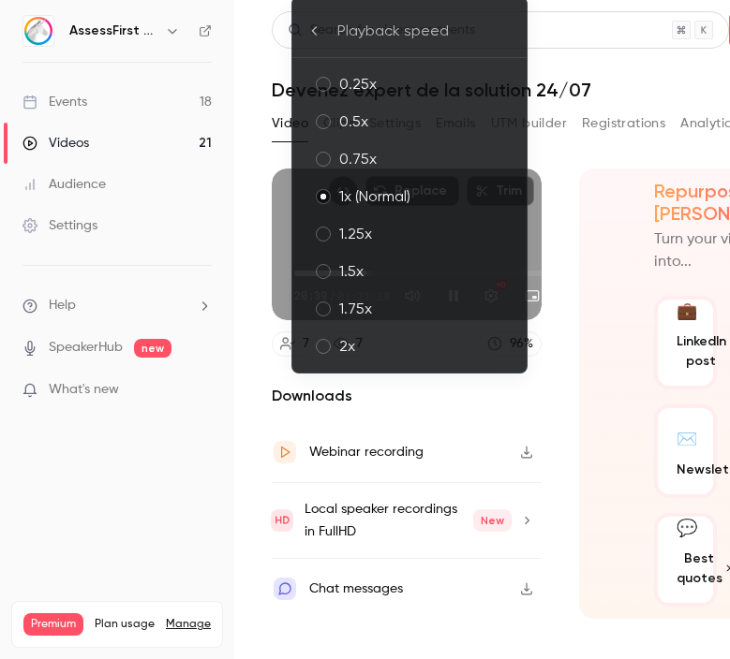
click at [397, 240] on div "1.25x" at bounding box center [425, 234] width 172 height 22
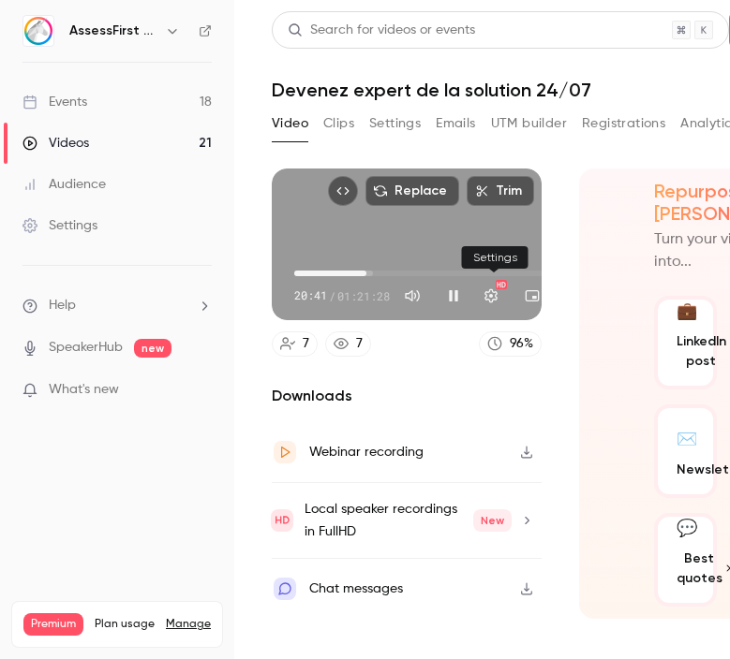
click at [506, 300] on button "Settings" at bounding box center [490, 295] width 37 height 37
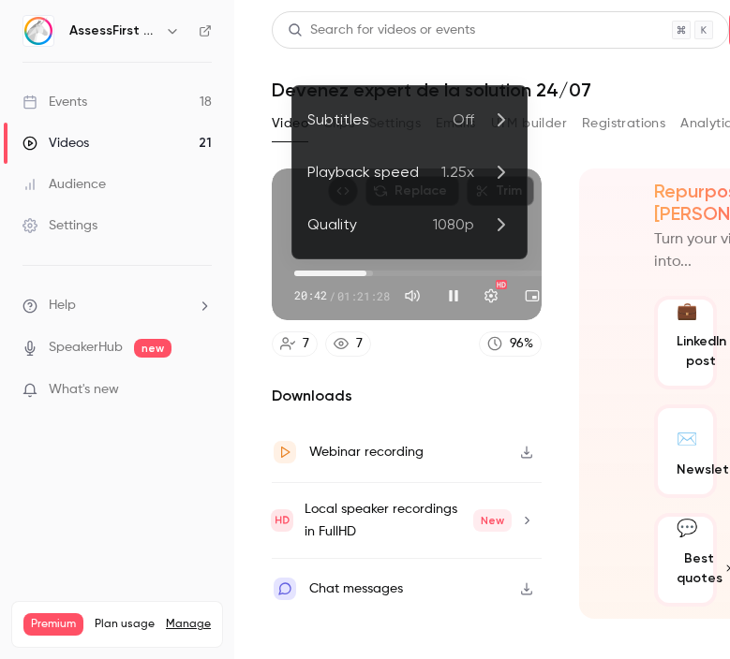
click at [502, 173] on icon at bounding box center [500, 172] width 7 height 13
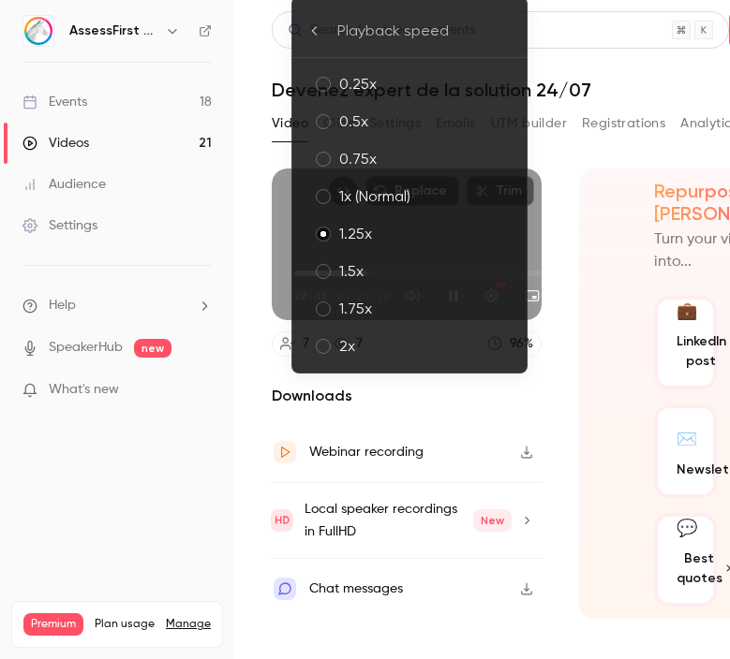
click at [408, 261] on div "1.5x" at bounding box center [425, 271] width 172 height 22
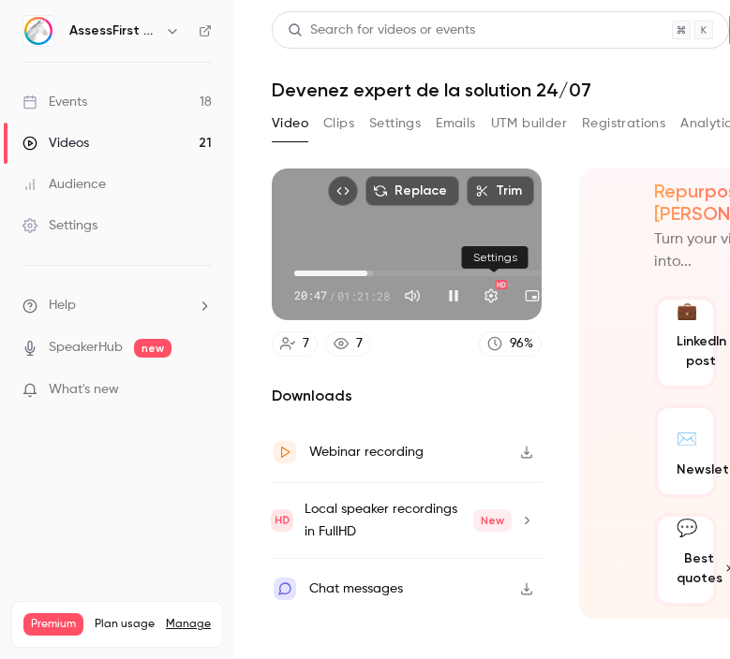
click at [497, 302] on button "Settings" at bounding box center [490, 295] width 37 height 37
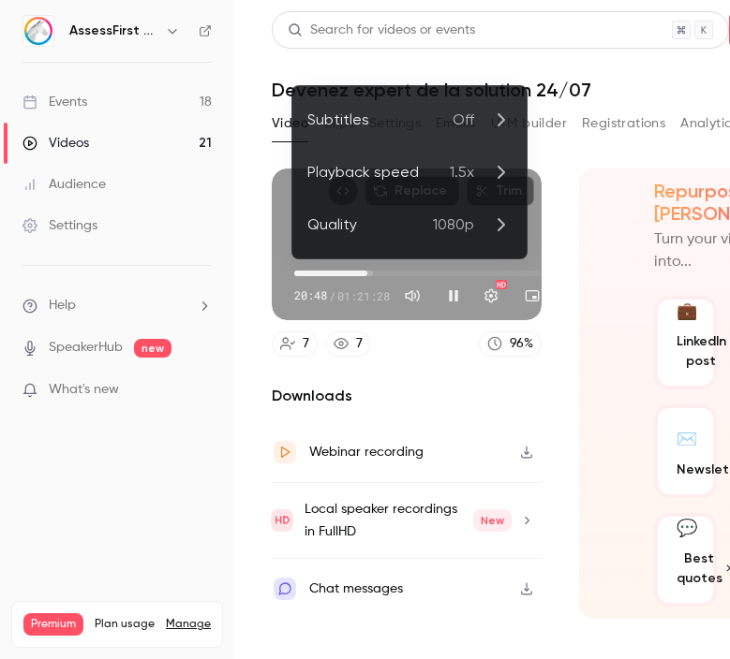
click at [474, 178] on p "1.5x" at bounding box center [481, 172] width 62 height 22
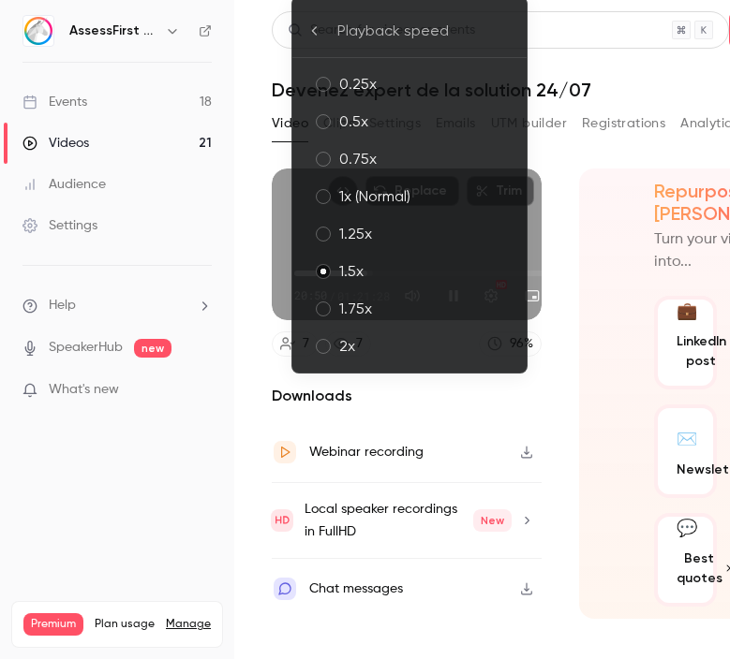
click at [397, 228] on div "1.25x" at bounding box center [425, 234] width 172 height 22
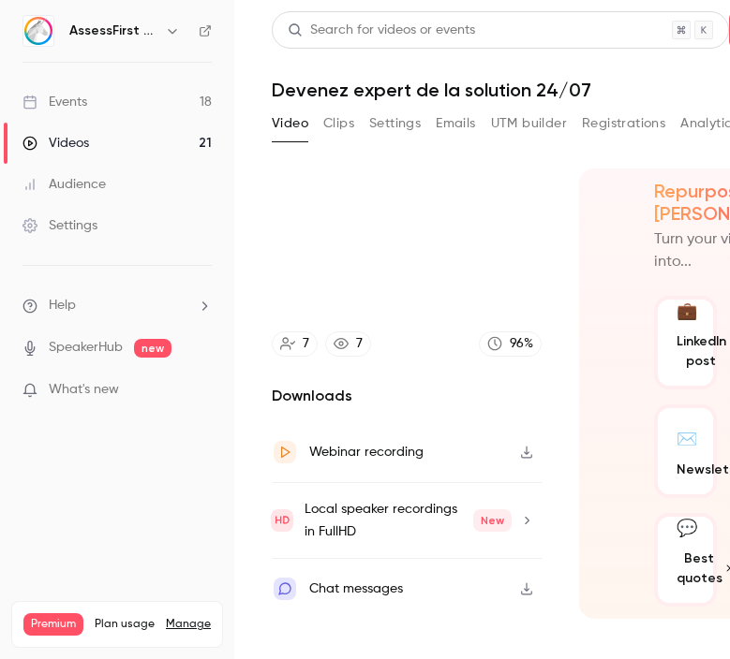
click at [584, 204] on div "Repurpose Ai Turn your video into... 💼 LinkedIn post 🖊️ Blog article ✉️ Newslet…" at bounding box center [714, 394] width 270 height 450
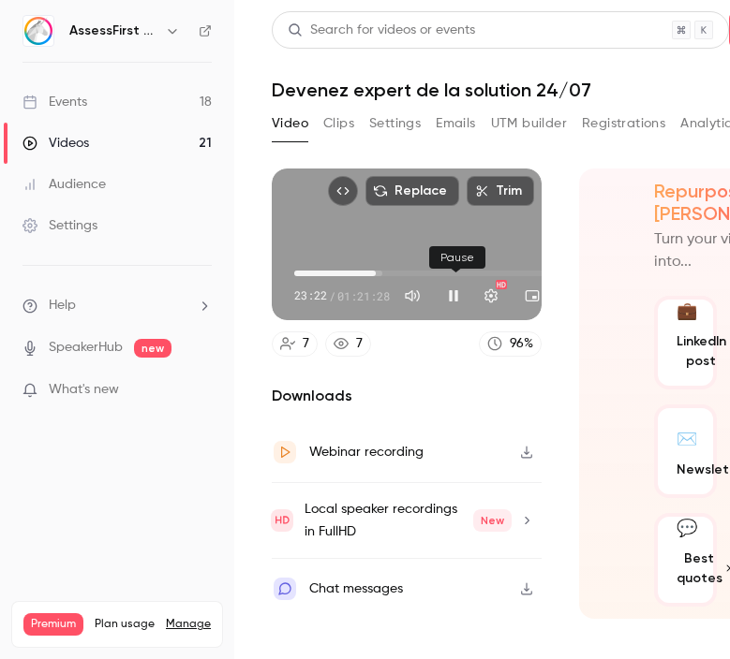
click at [459, 295] on button "Pause" at bounding box center [453, 295] width 37 height 37
click at [457, 300] on button "Play" at bounding box center [453, 295] width 37 height 37
click at [462, 302] on button "Pause" at bounding box center [453, 295] width 37 height 37
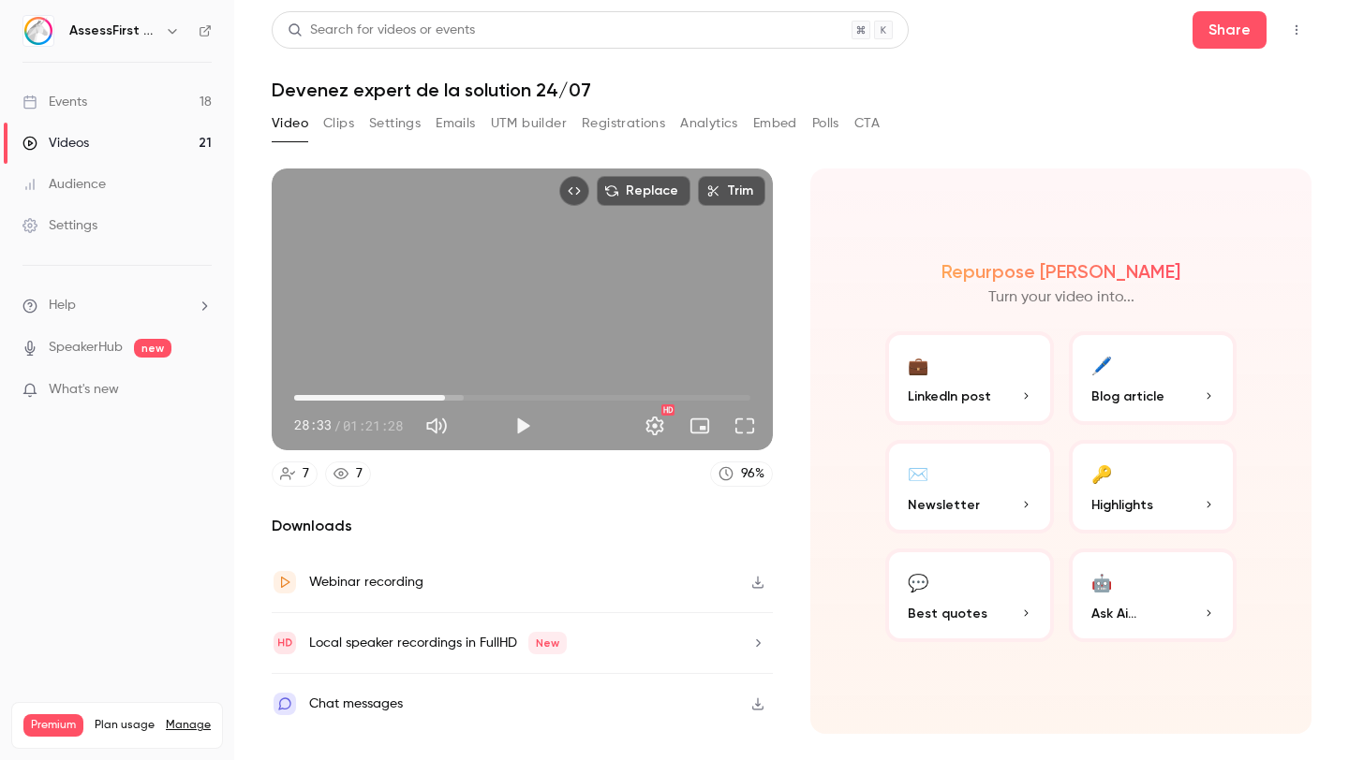
click at [445, 395] on span "26:56" at bounding box center [445, 398] width 6 height 6
click at [528, 429] on button "Play" at bounding box center [522, 425] width 37 height 37
click at [448, 400] on span "26:58" at bounding box center [445, 398] width 6 height 6
click at [450, 398] on span "27:56" at bounding box center [451, 398] width 6 height 6
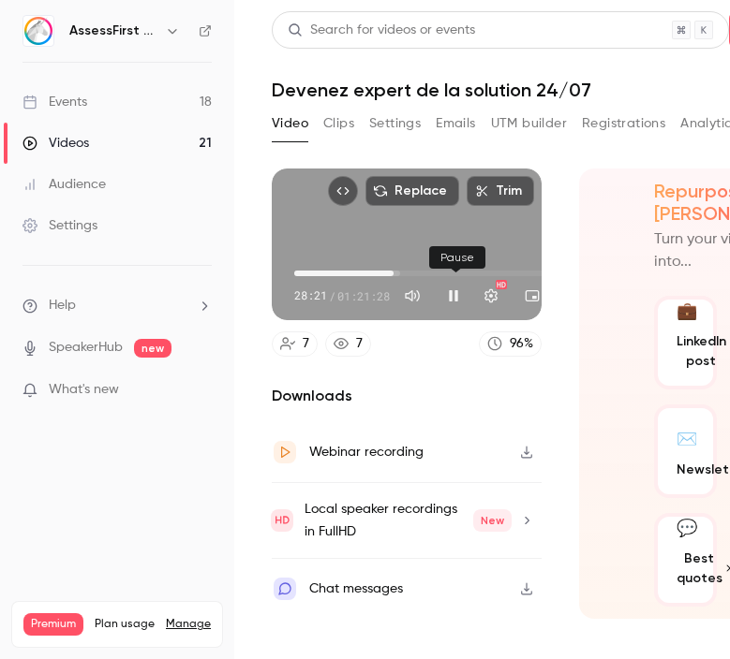
click at [452, 302] on button "Pause" at bounding box center [453, 295] width 37 height 37
click at [451, 298] on button "Play" at bounding box center [453, 295] width 37 height 37
click at [416, 273] on span "29:41" at bounding box center [436, 273] width 285 height 30
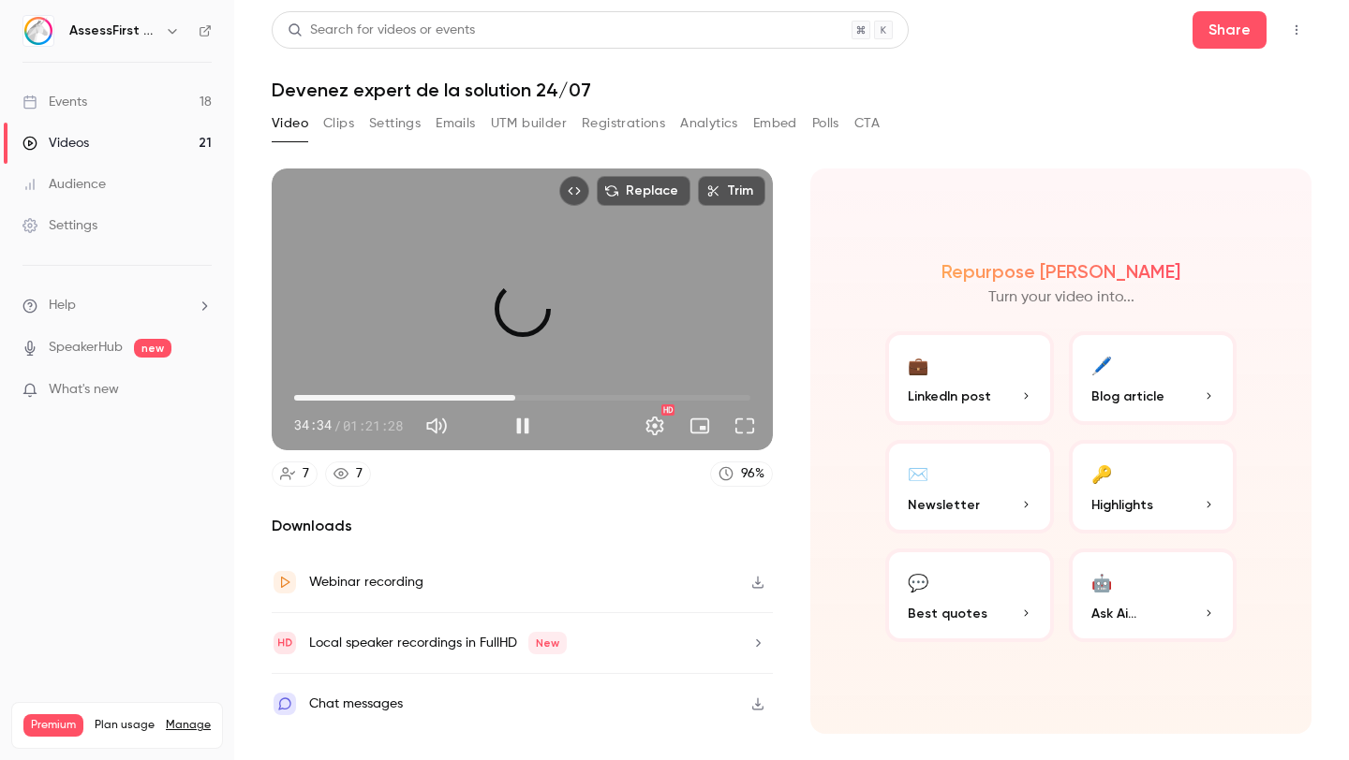
click at [515, 395] on span "39:28" at bounding box center [522, 398] width 456 height 30
click at [480, 396] on span "39:28" at bounding box center [522, 398] width 456 height 30
click at [473, 396] on span "31:57" at bounding box center [473, 398] width 6 height 6
click at [492, 398] on span "32:05" at bounding box center [522, 398] width 456 height 30
click at [509, 400] on span "35:18" at bounding box center [522, 398] width 456 height 30
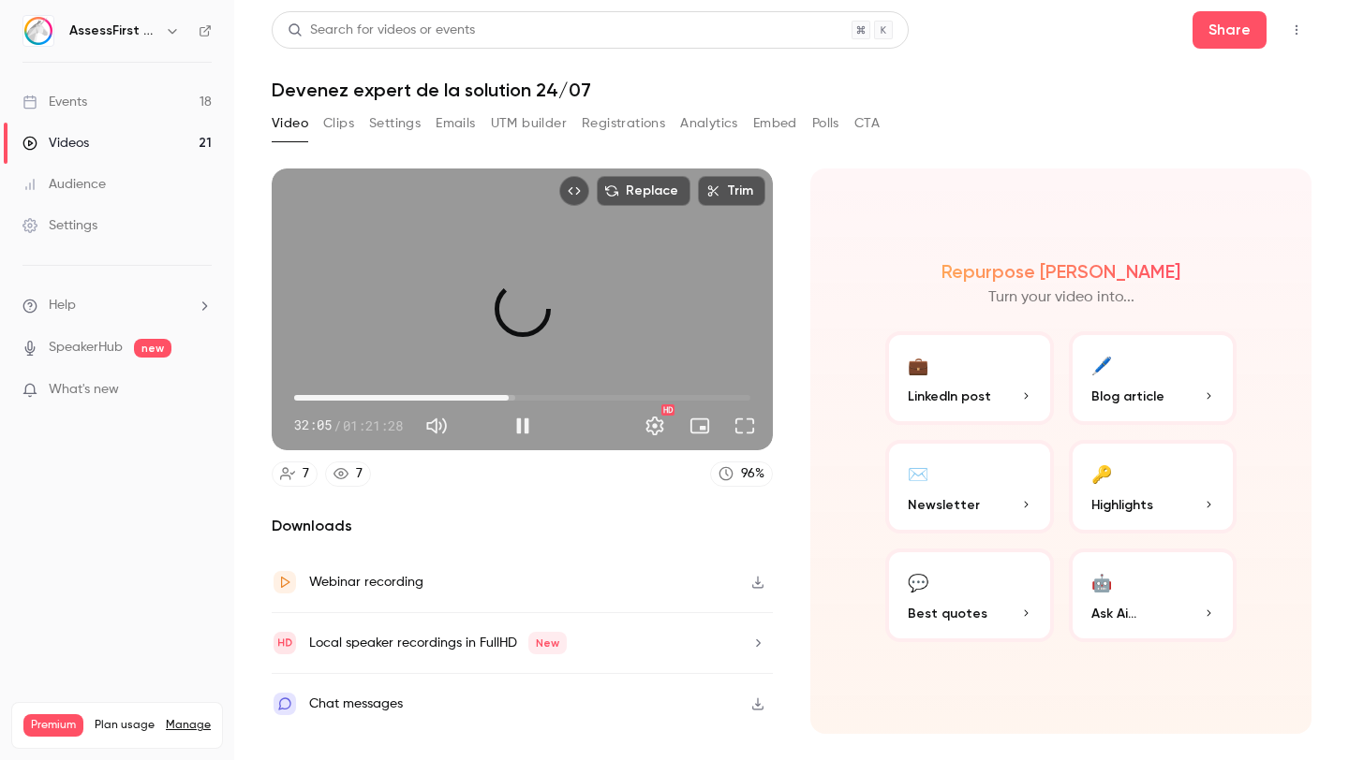
click at [531, 400] on span "38:18" at bounding box center [522, 398] width 456 height 30
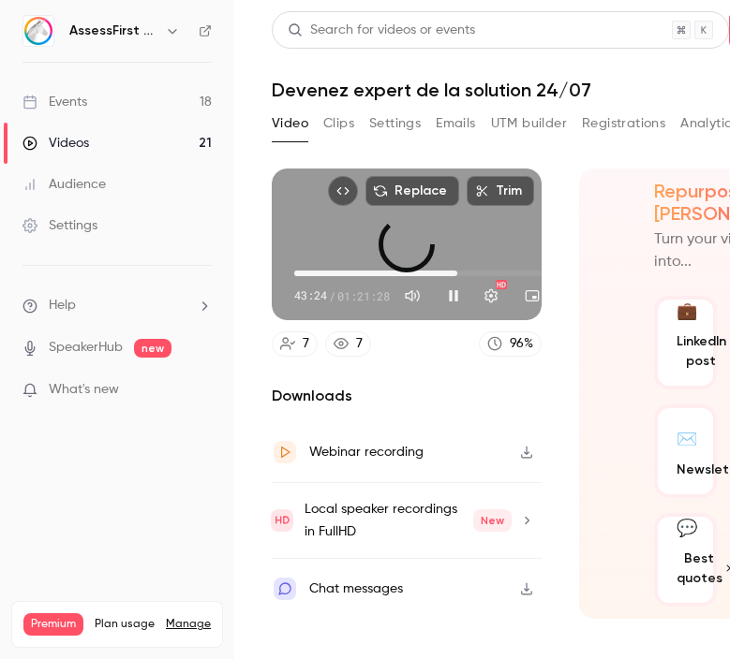
click at [459, 273] on span "46:44" at bounding box center [436, 273] width 285 height 30
click at [465, 273] on span "48:35" at bounding box center [464, 274] width 6 height 6
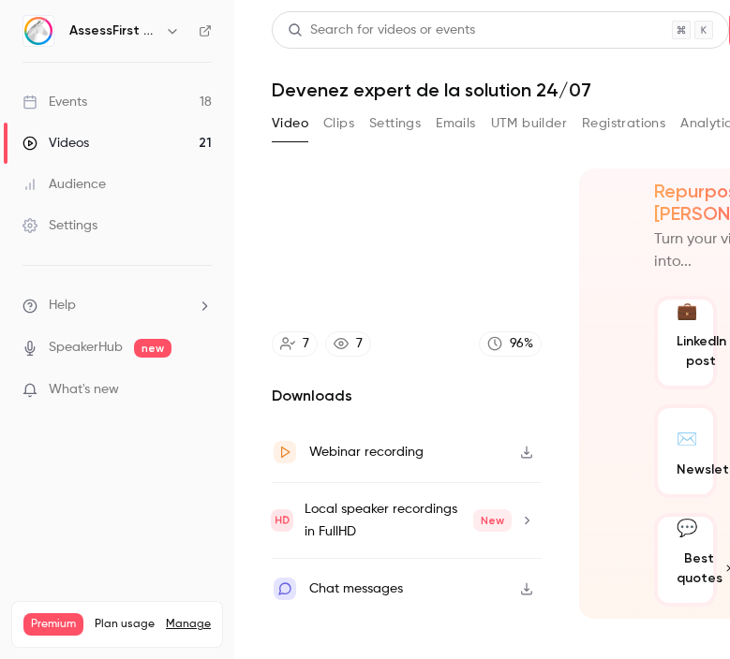
click at [575, 267] on section "Replace Trim 48:40 48:40 / 01:21:28 HD 7 7 96 % Downloads Webinar recording Loc…" at bounding box center [560, 391] width 576 height 444
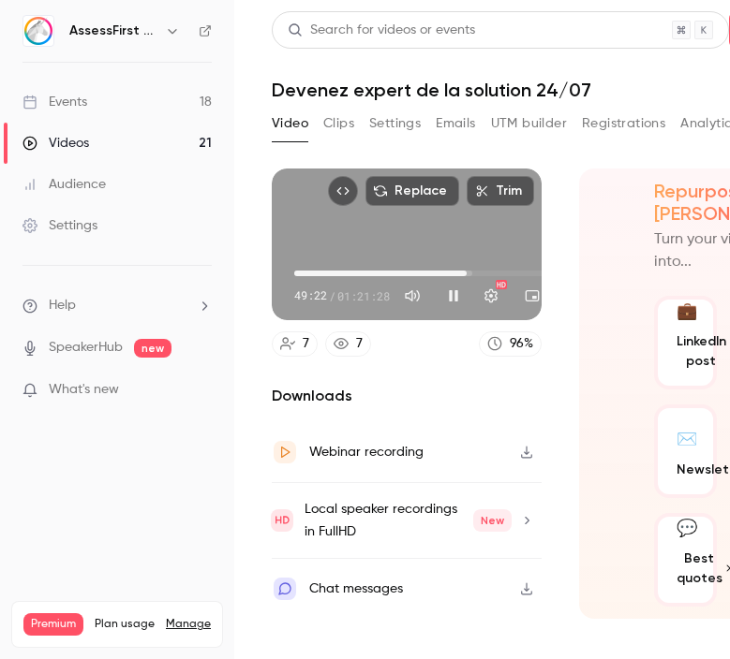
click at [457, 274] on span "49:22" at bounding box center [436, 273] width 285 height 30
click at [453, 273] on span "46:22" at bounding box center [456, 274] width 6 height 6
click at [455, 299] on button "Pause" at bounding box center [453, 295] width 37 height 37
click at [458, 293] on button "Play" at bounding box center [453, 295] width 37 height 37
click at [454, 304] on button "Pause" at bounding box center [453, 295] width 37 height 37
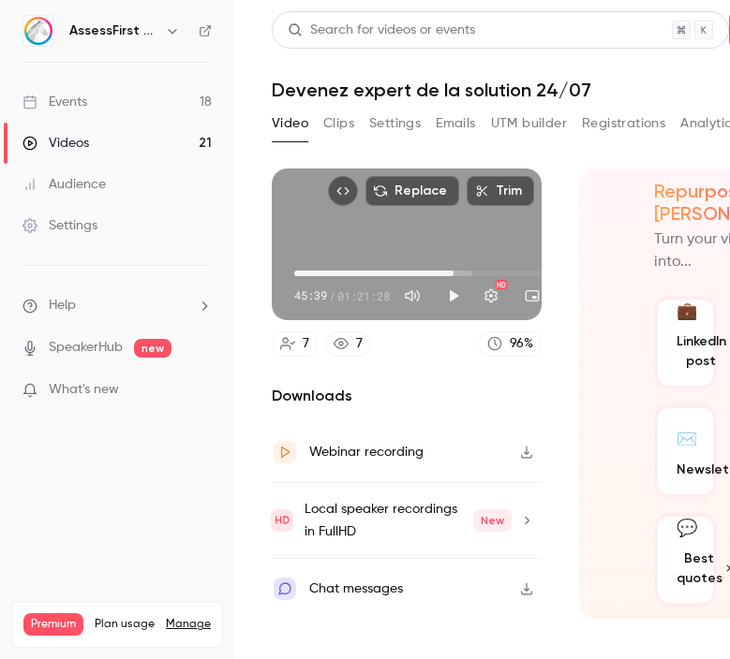
click at [457, 294] on button "Play" at bounding box center [453, 295] width 37 height 37
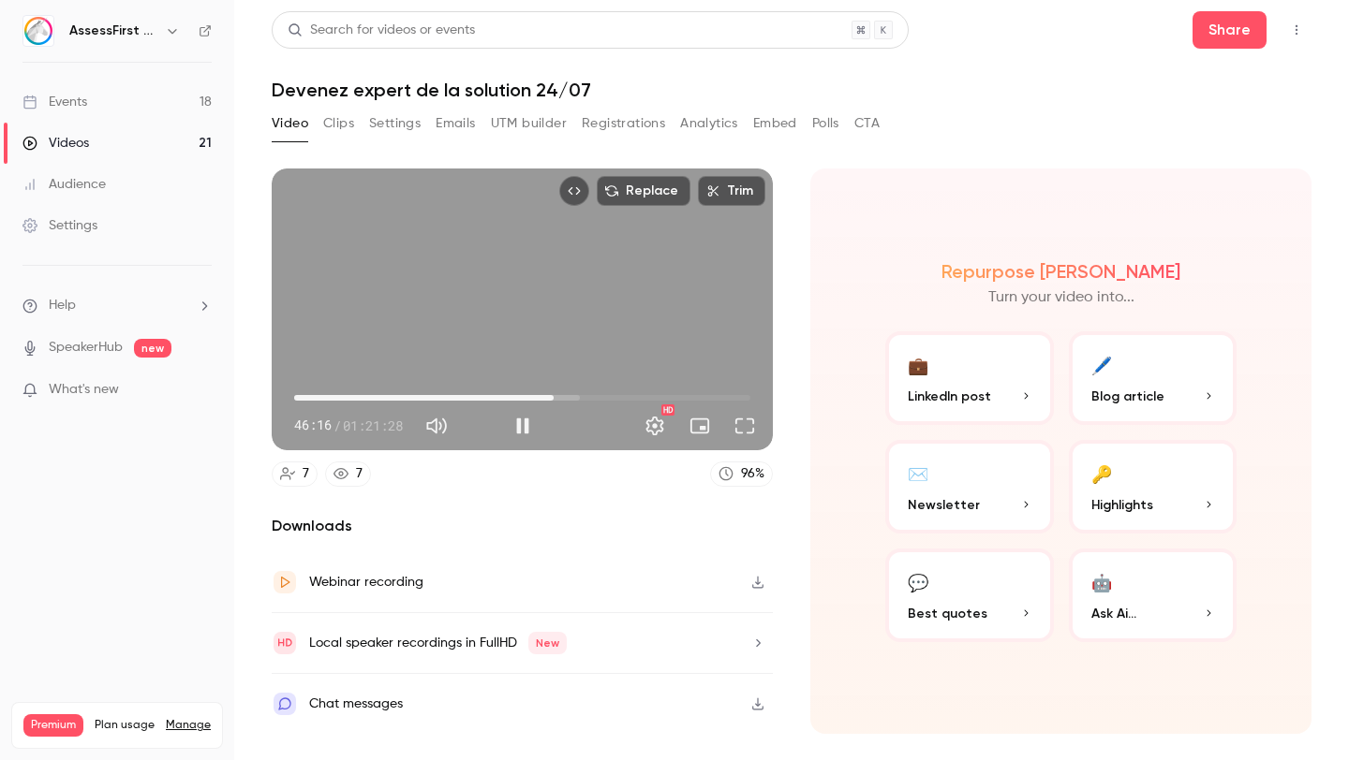
click at [583, 395] on span "46:16" at bounding box center [522, 398] width 456 height 30
click at [604, 397] on span "51:32" at bounding box center [522, 398] width 456 height 30
click at [639, 396] on span "01:01:33" at bounding box center [522, 398] width 456 height 30
click at [629, 397] on span "59:53" at bounding box center [630, 398] width 6 height 6
click at [616, 395] on span "57:33" at bounding box center [522, 398] width 456 height 30
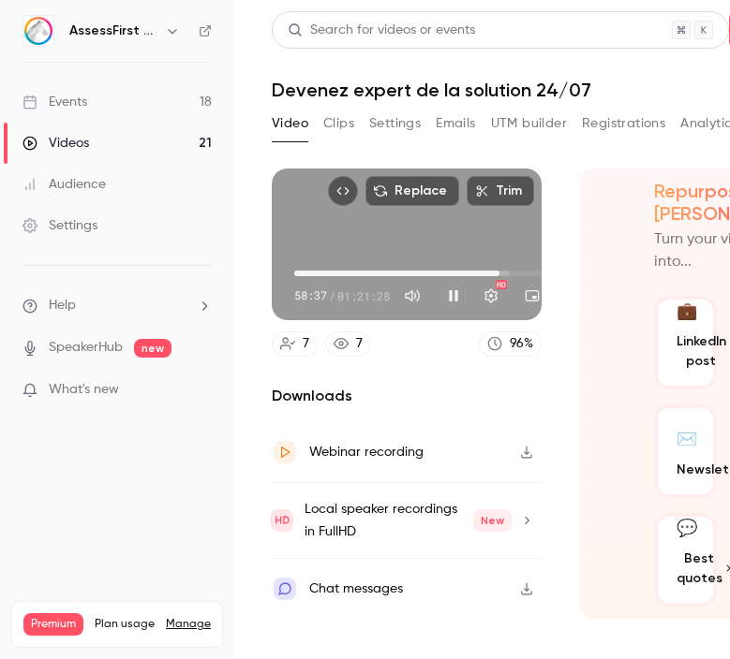
click at [502, 274] on span "58:37" at bounding box center [499, 274] width 6 height 6
click at [473, 299] on button "Pause" at bounding box center [472, 295] width 37 height 37
type input "******"
